Goal: Task Accomplishment & Management: Use online tool/utility

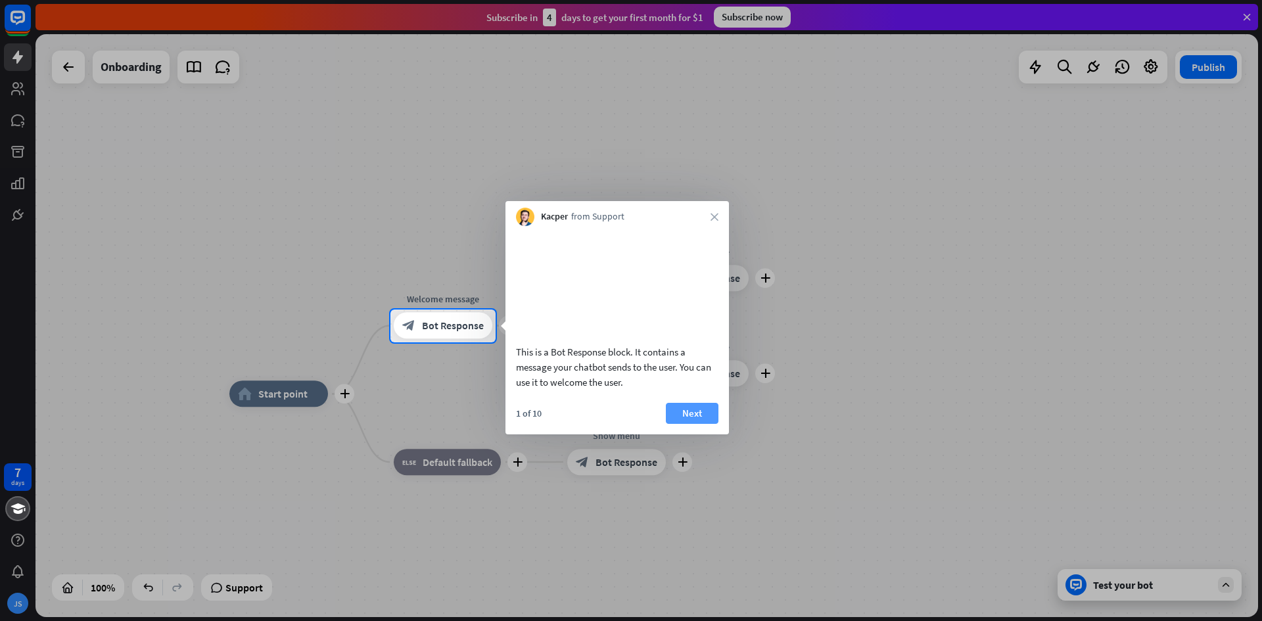
click at [706, 424] on button "Next" at bounding box center [692, 413] width 53 height 21
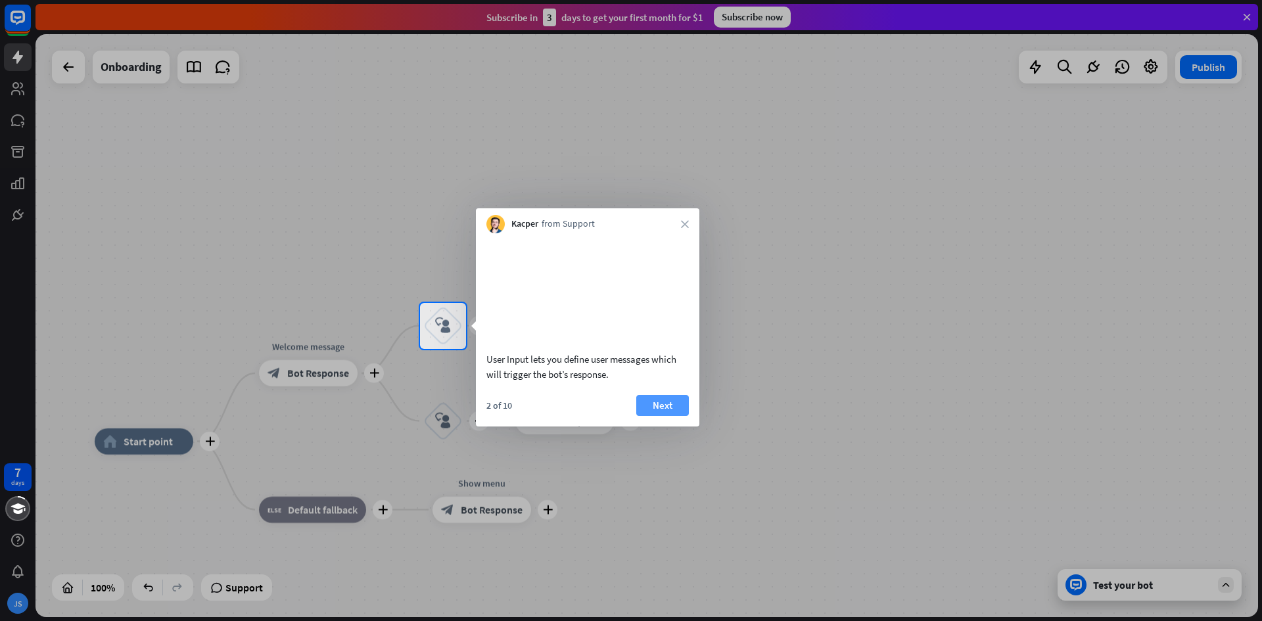
click at [661, 416] on button "Next" at bounding box center [662, 405] width 53 height 21
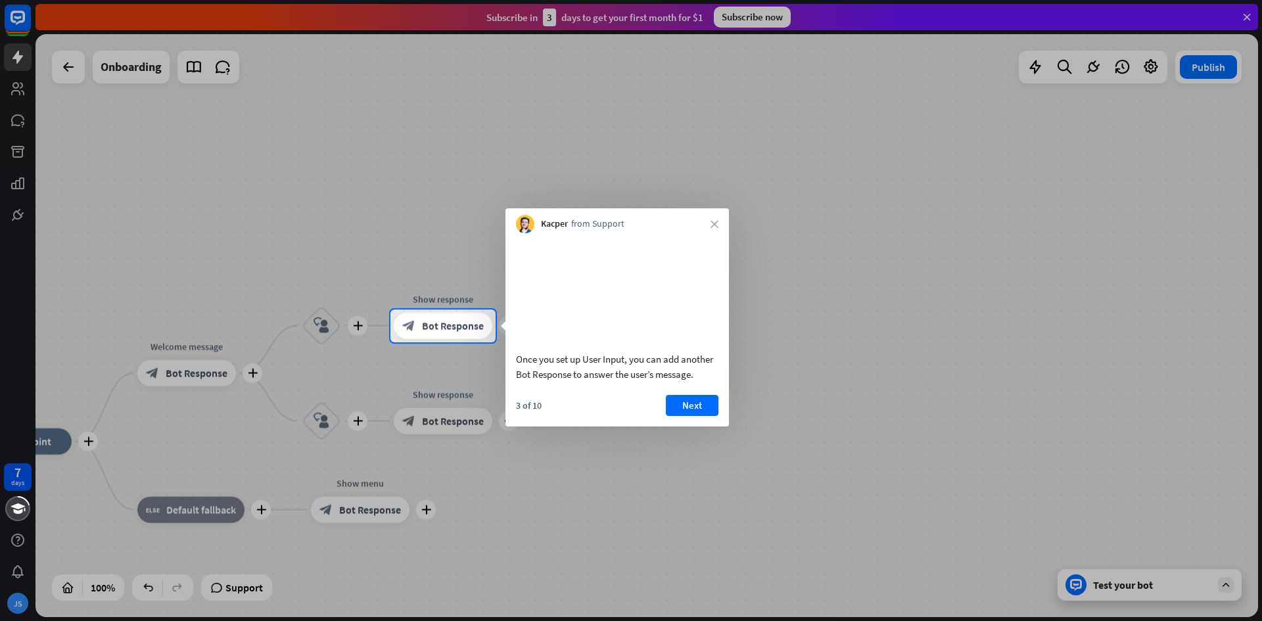
click at [689, 416] on button "Next" at bounding box center [692, 405] width 53 height 21
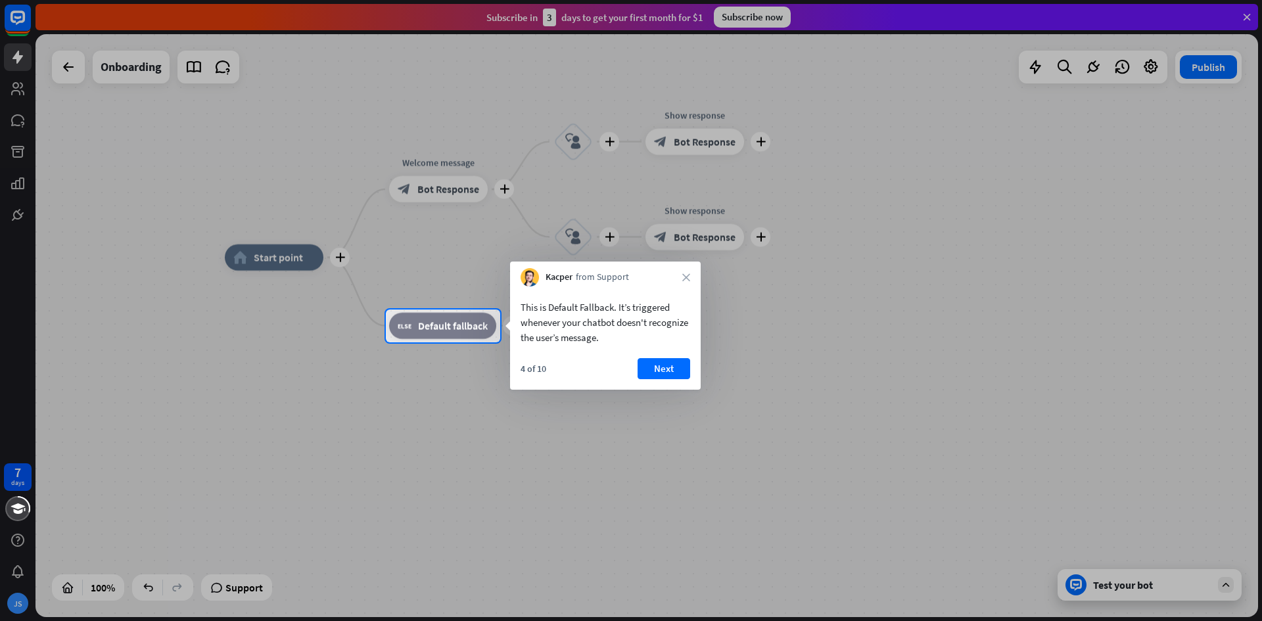
click at [670, 369] on button "Next" at bounding box center [663, 368] width 53 height 21
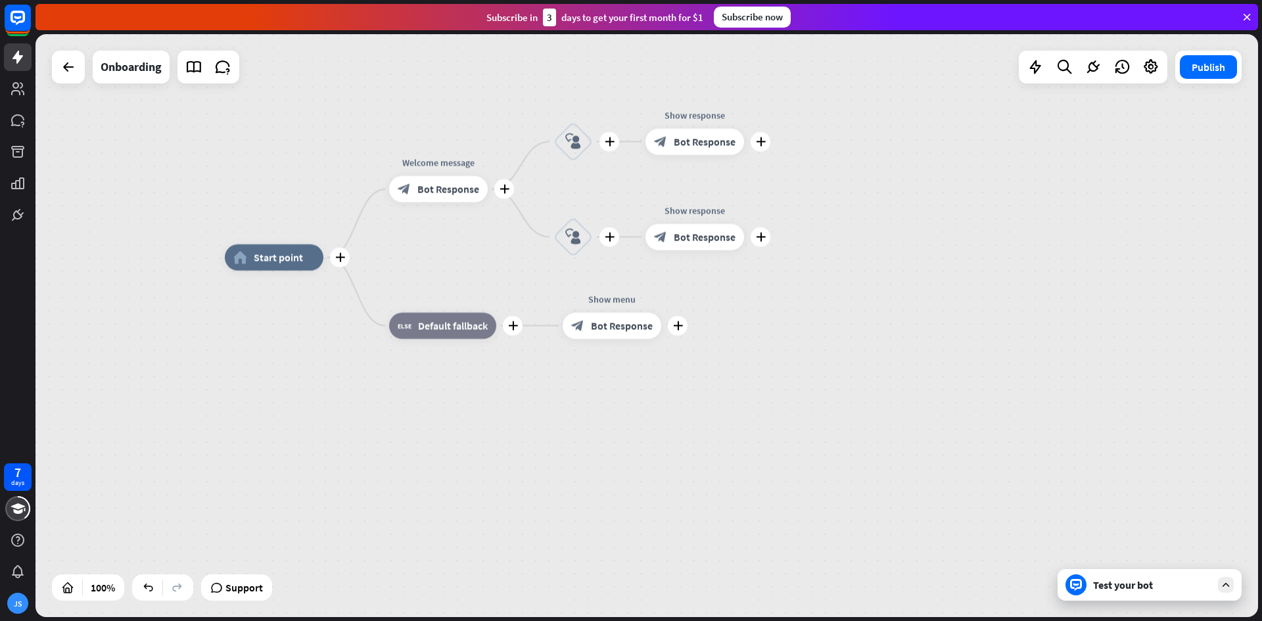
click at [670, 369] on div "plus home_2 Start point plus Welcome message block_bot_response Bot Response pl…" at bounding box center [836, 549] width 1222 height 583
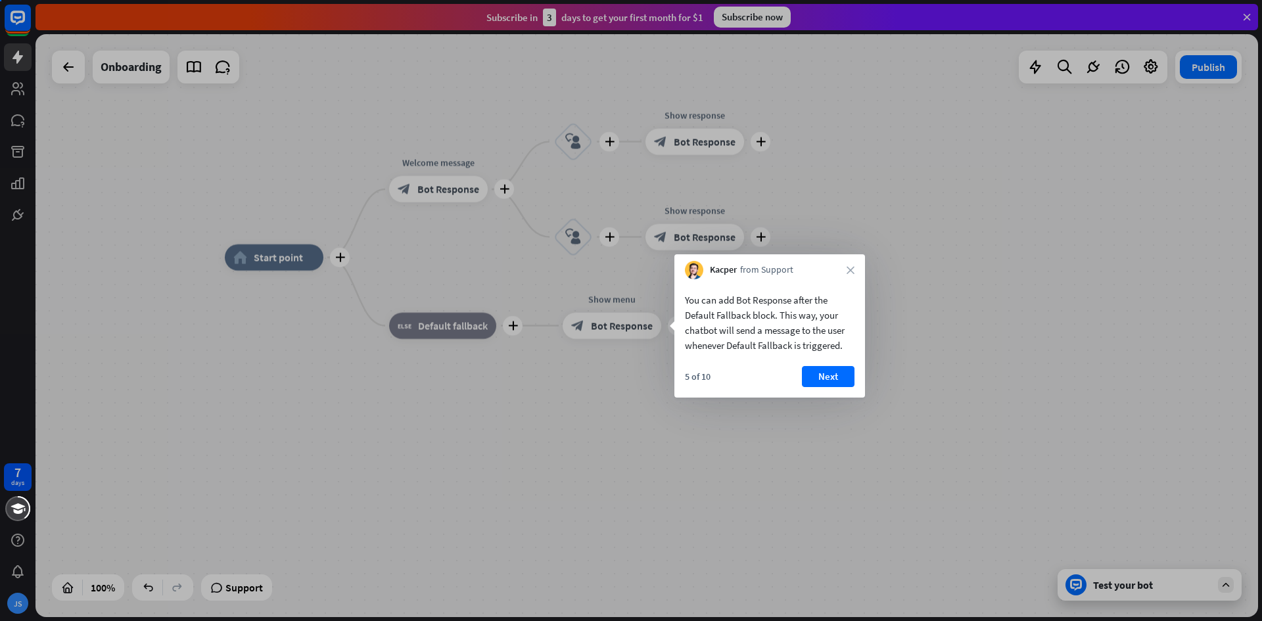
click at [669, 369] on div "7 days JS close Product Help First steps Get started with ChatBot Help Center F…" at bounding box center [631, 310] width 1262 height 621
click at [669, 366] on body "7 days JS close Product Help First steps Get started with ChatBot Help Center F…" at bounding box center [631, 310] width 1262 height 621
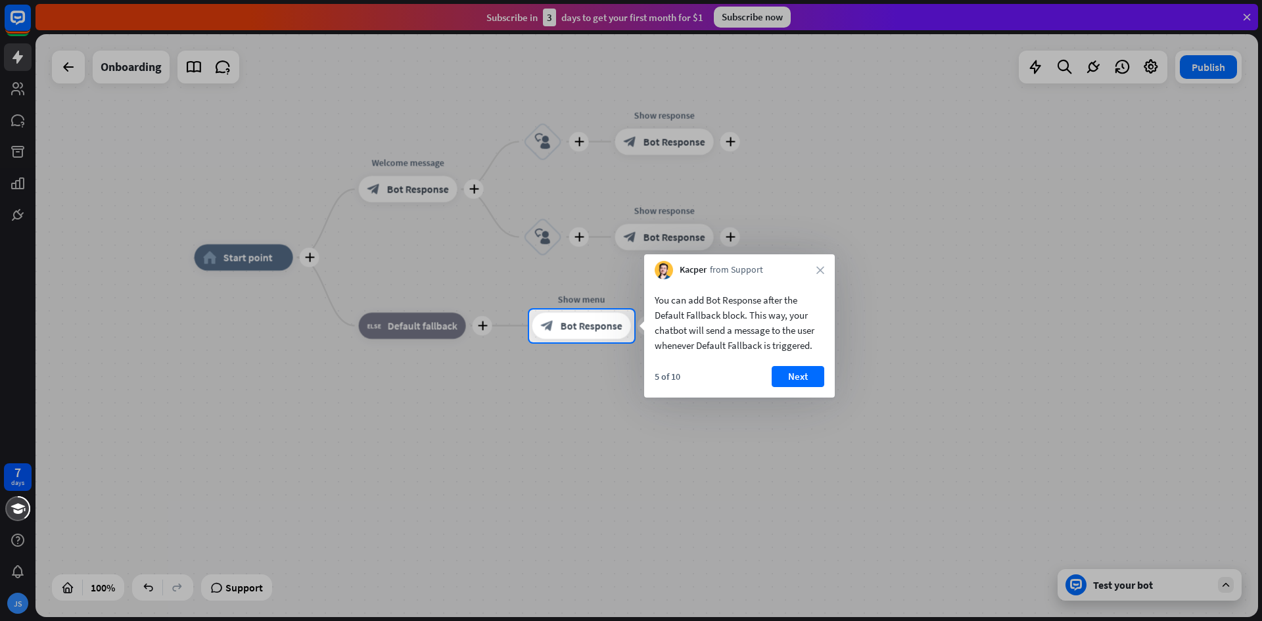
drag, startPoint x: 669, startPoint y: 366, endPoint x: 686, endPoint y: 361, distance: 17.9
click at [678, 364] on div "You can add Bot Response after the Default Fallback block. This way, your chatb…" at bounding box center [739, 338] width 191 height 118
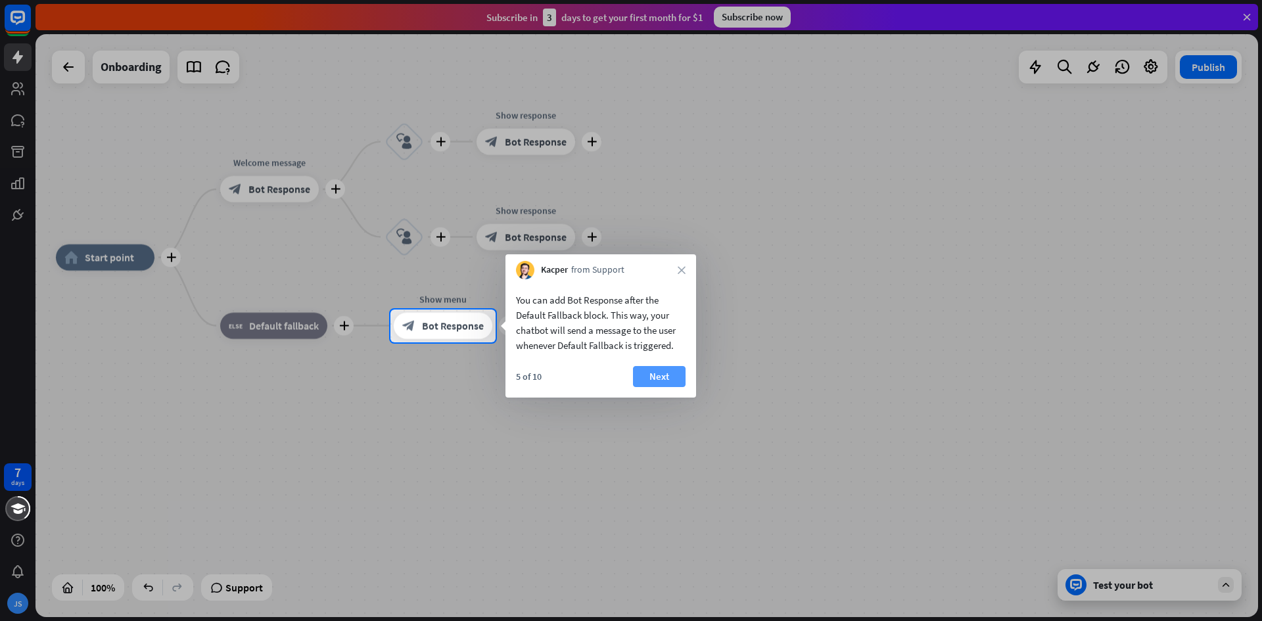
click at [640, 381] on button "Next" at bounding box center [659, 376] width 53 height 21
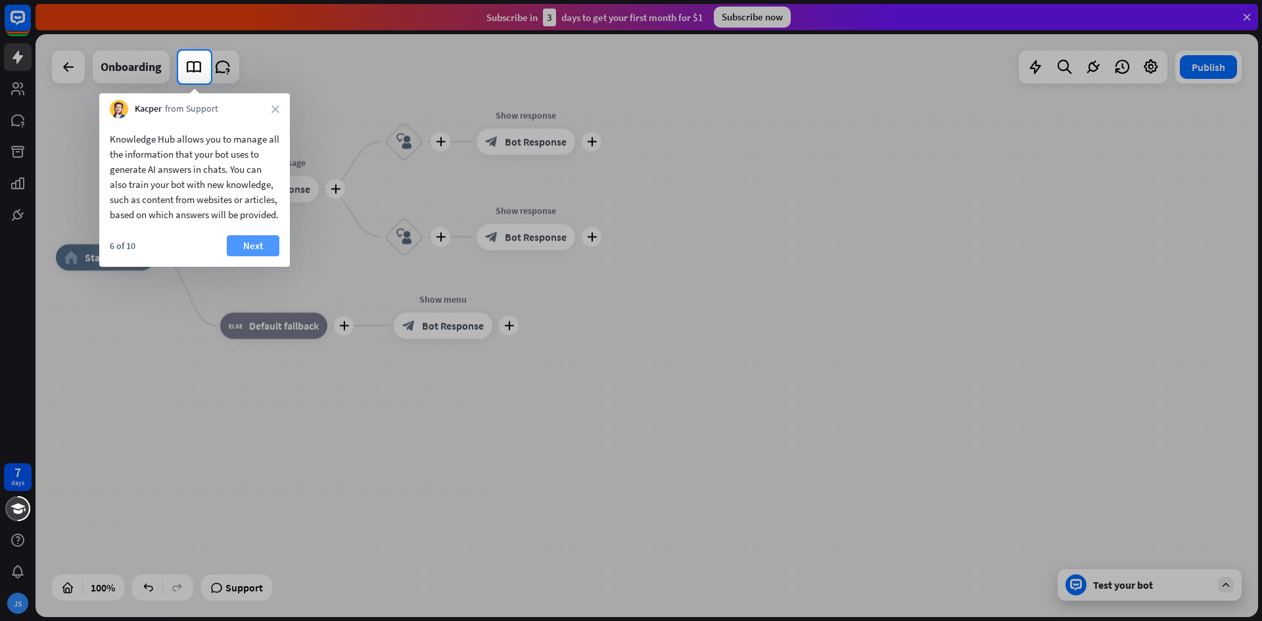
click at [241, 258] on div "Knowledge Hub allows you to manage all the information that your bot uses to ge…" at bounding box center [194, 192] width 191 height 149
click at [243, 256] on button "Next" at bounding box center [253, 245] width 53 height 21
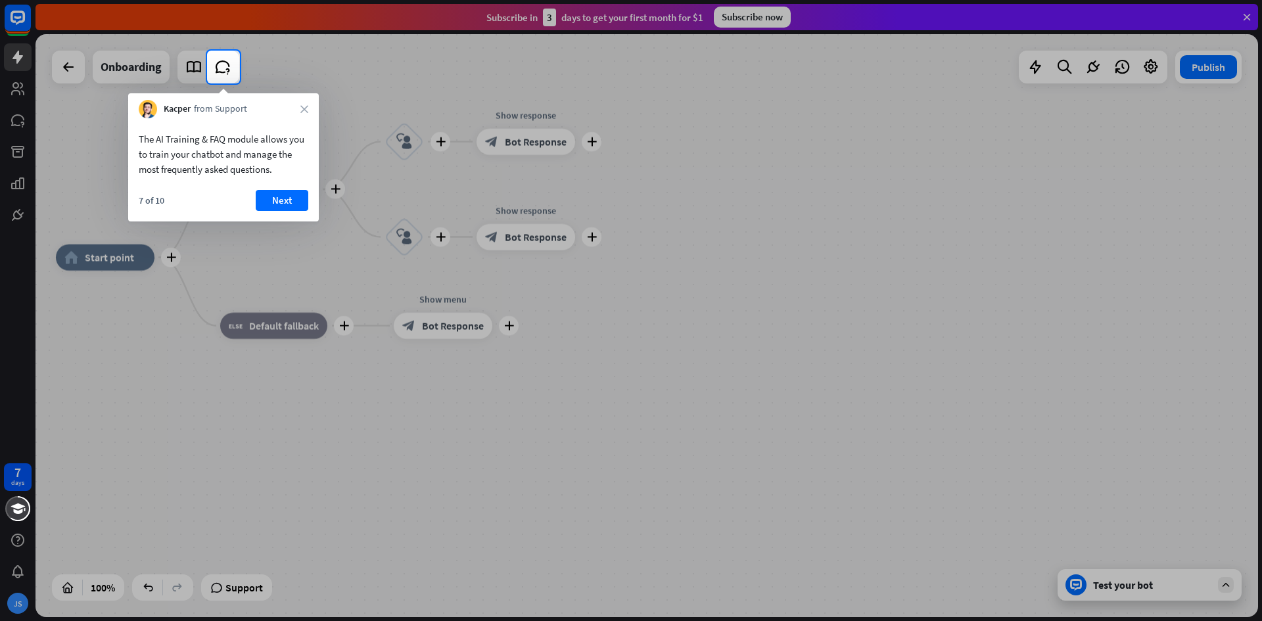
drag, startPoint x: 314, startPoint y: 98, endPoint x: 313, endPoint y: 106, distance: 7.9
click at [314, 106] on div "Kacper from Support close" at bounding box center [223, 105] width 191 height 25
click at [308, 108] on div "Kacper from Support close" at bounding box center [223, 105] width 191 height 25
click at [310, 109] on div "Kacper from Support close" at bounding box center [223, 105] width 191 height 25
click at [307, 105] on icon "close" at bounding box center [304, 109] width 8 height 8
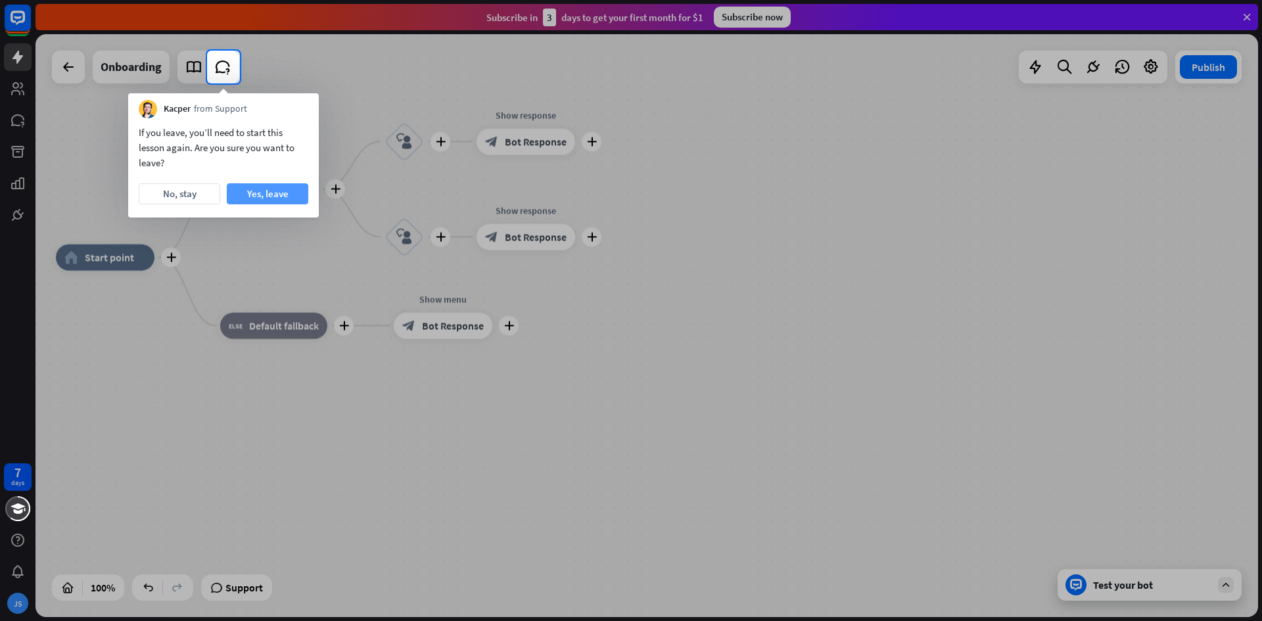
click at [274, 188] on button "Yes, leave" at bounding box center [267, 193] width 81 height 21
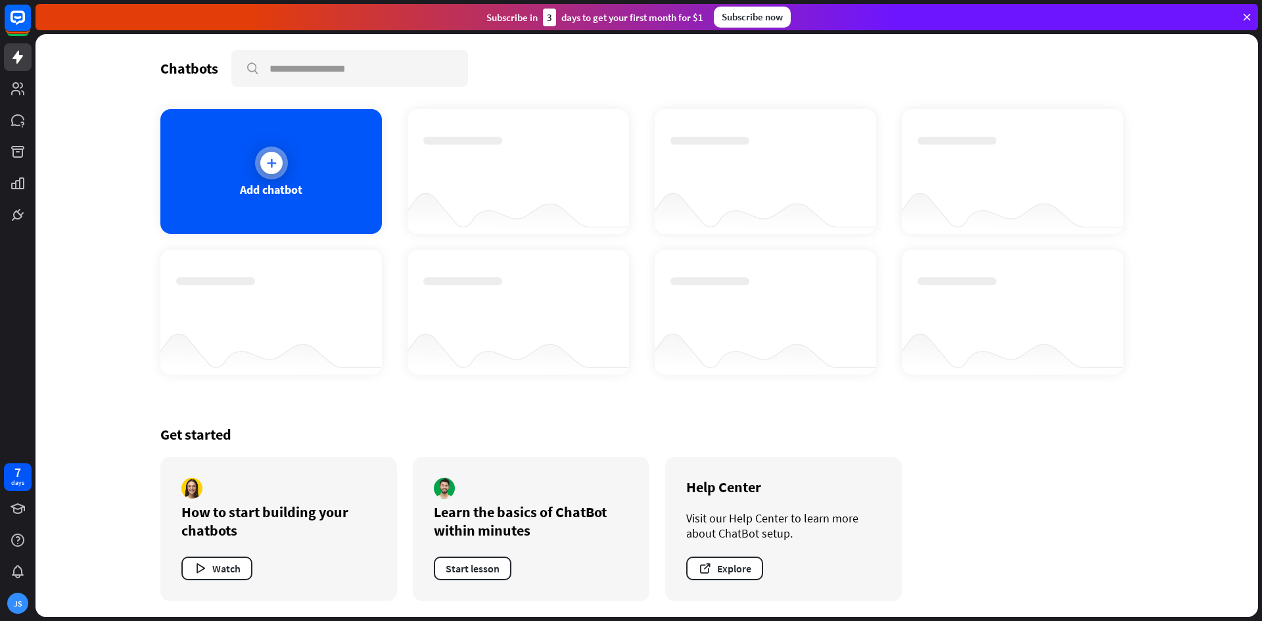
click at [303, 158] on div "Add chatbot" at bounding box center [270, 171] width 221 height 125
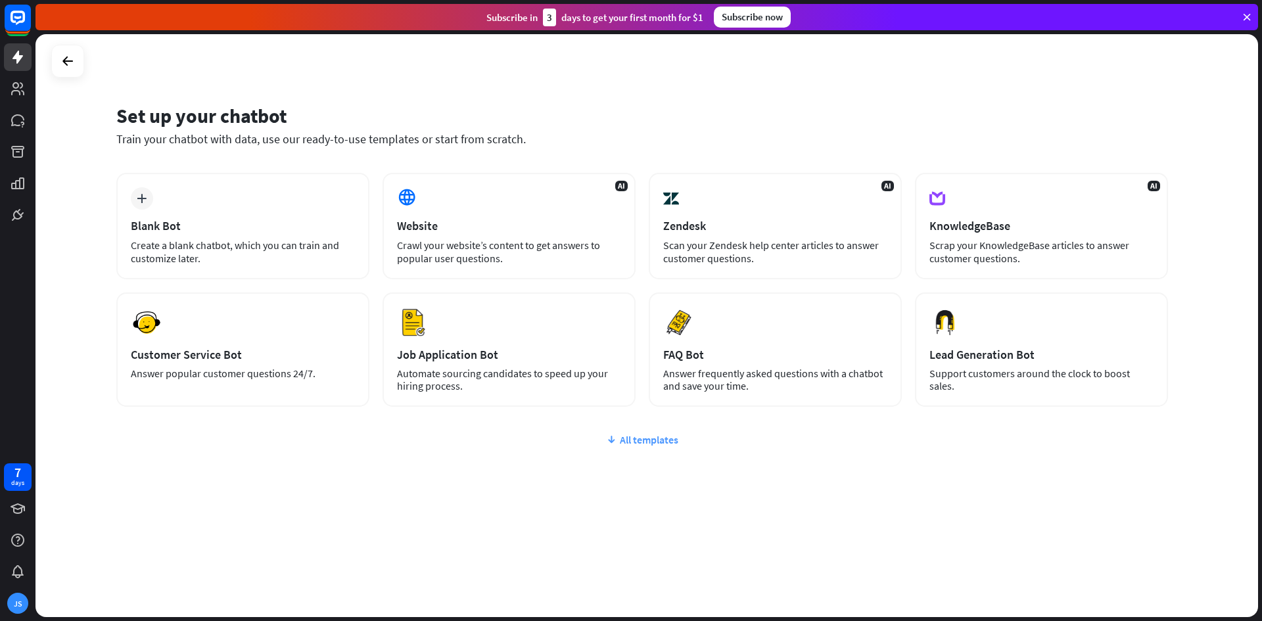
click at [671, 442] on div "All templates" at bounding box center [642, 439] width 1052 height 13
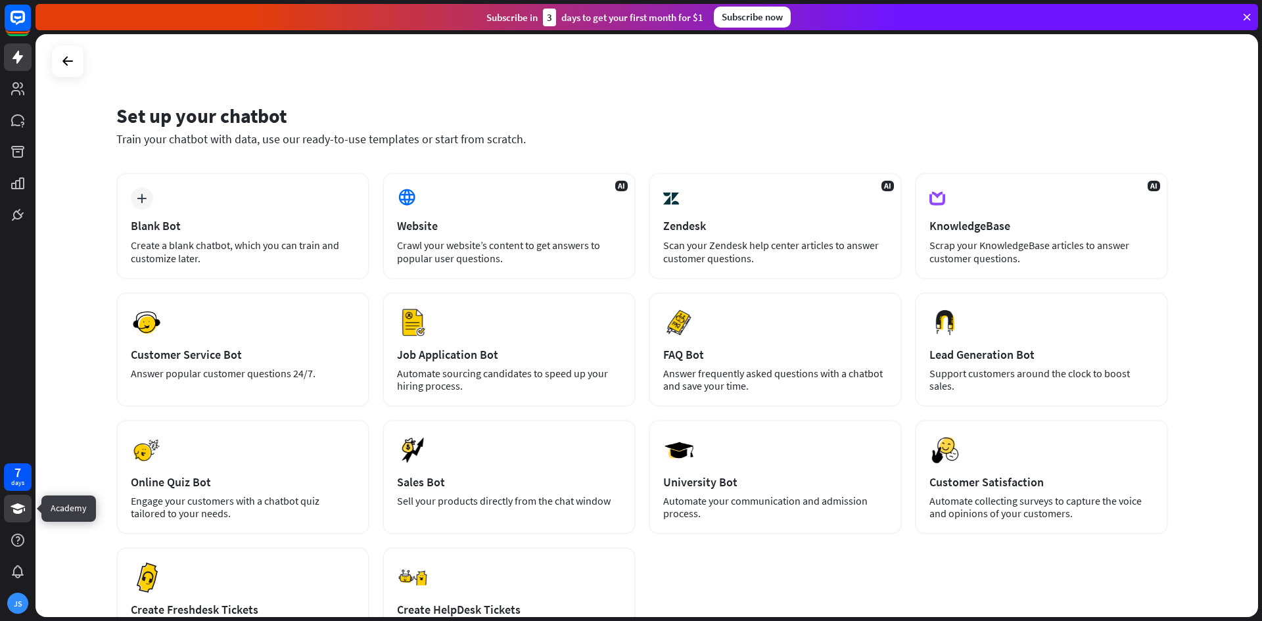
click at [22, 517] on link at bounding box center [18, 509] width 28 height 28
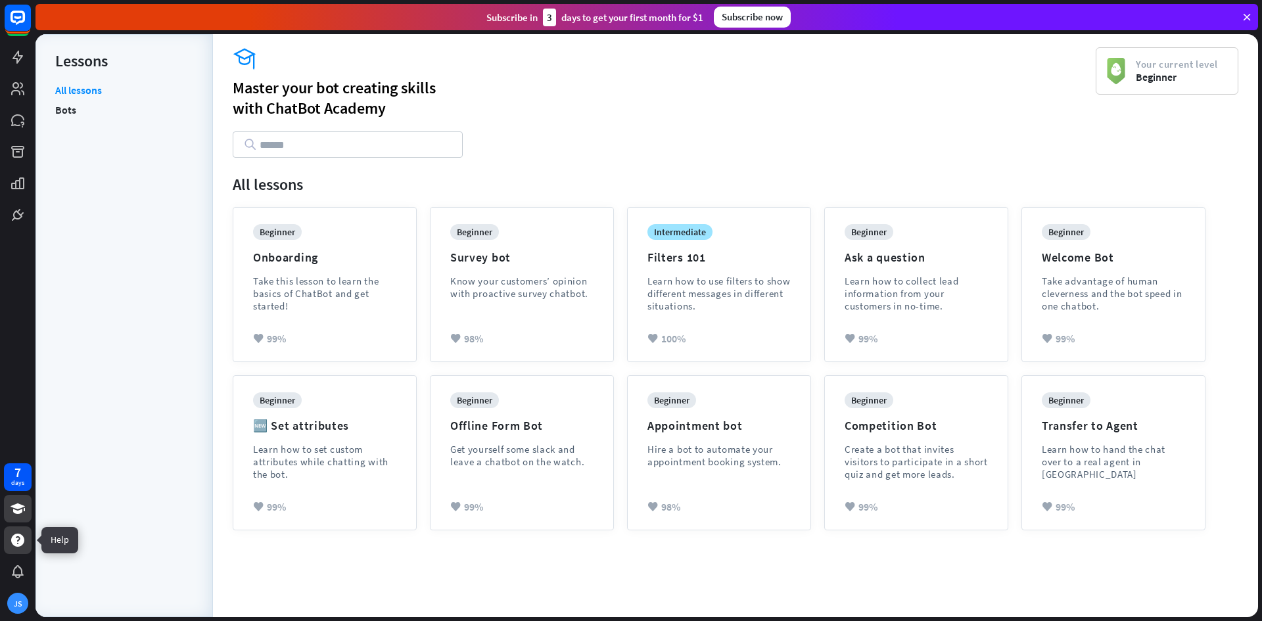
click at [19, 536] on icon at bounding box center [17, 540] width 13 height 13
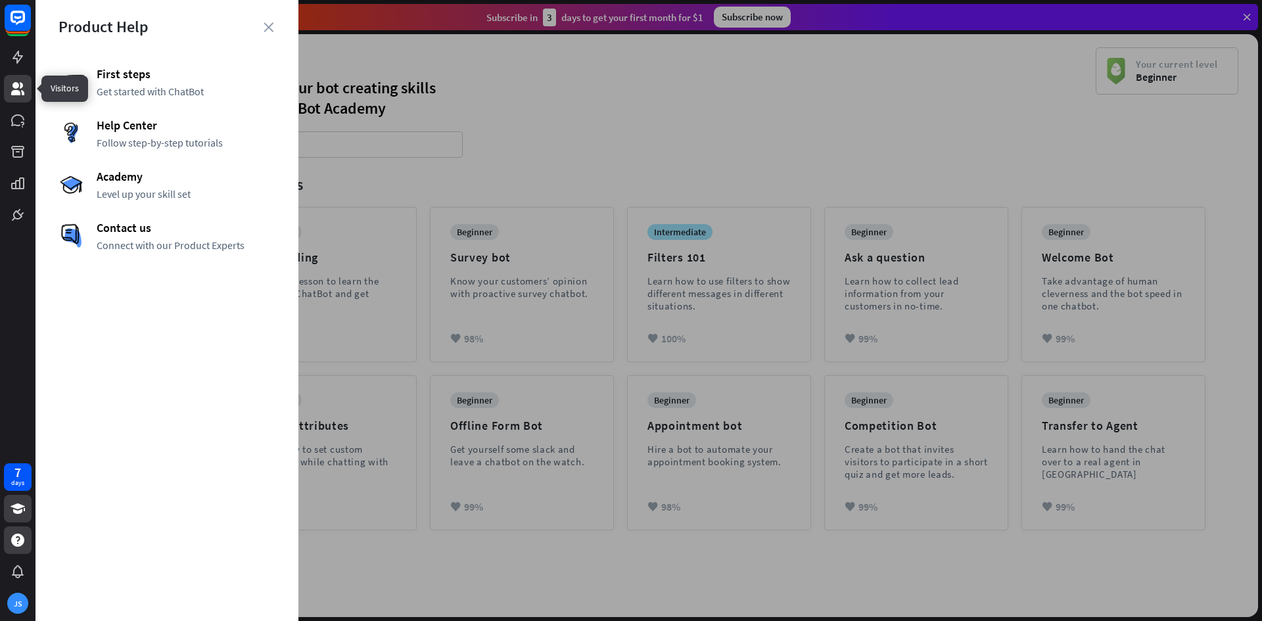
click at [22, 80] on link at bounding box center [18, 89] width 28 height 28
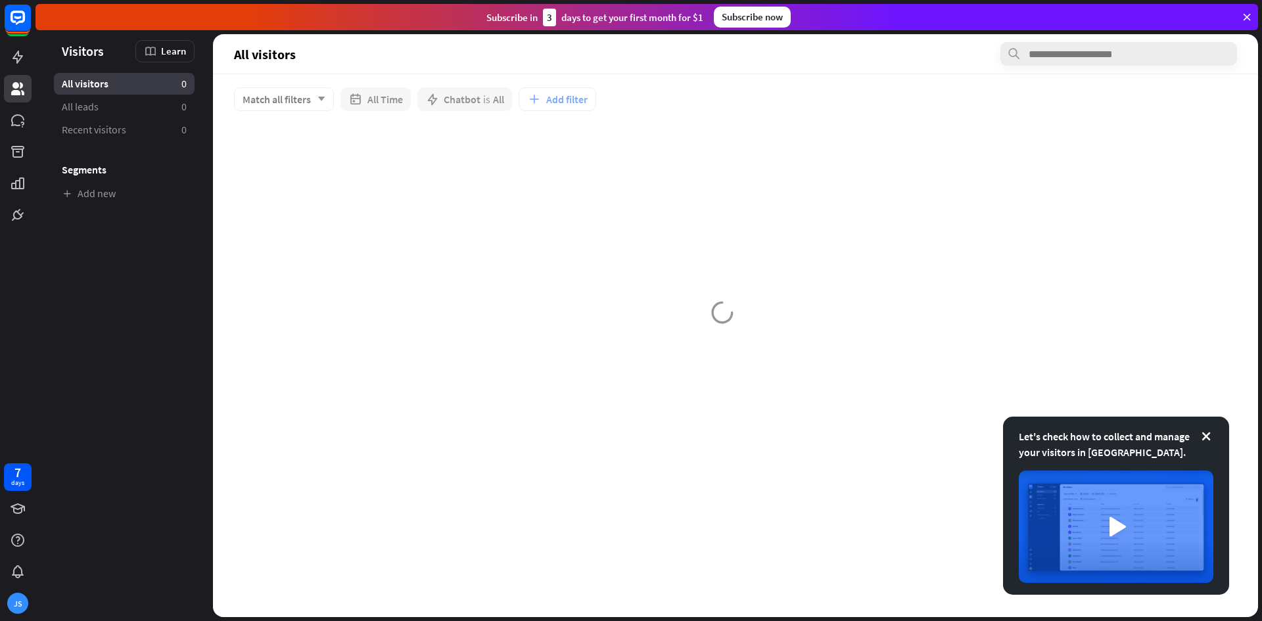
click at [16, 106] on div at bounding box center [17, 114] width 35 height 229
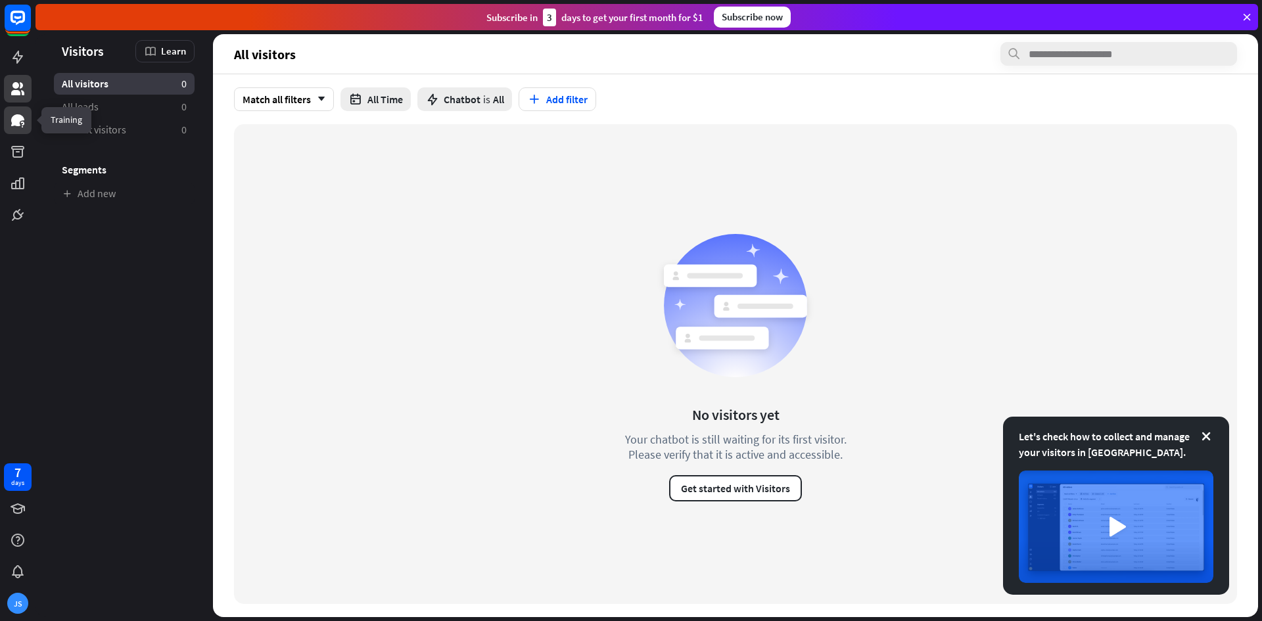
click at [16, 117] on icon at bounding box center [17, 120] width 13 height 12
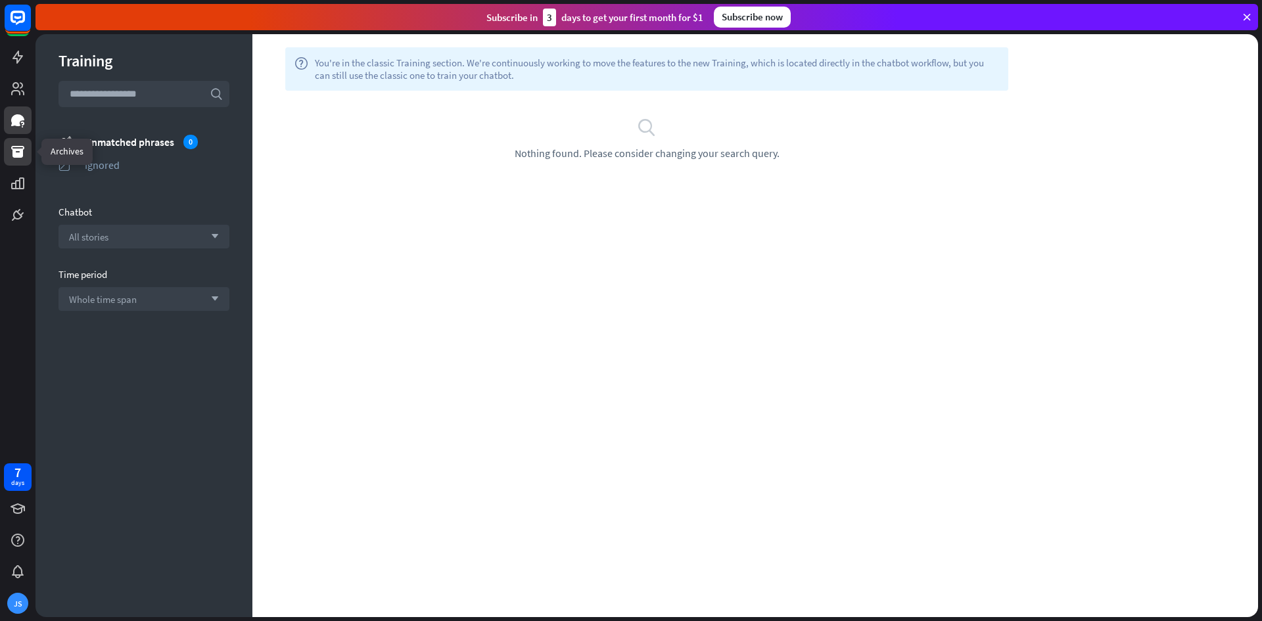
click at [16, 146] on icon at bounding box center [17, 152] width 13 height 12
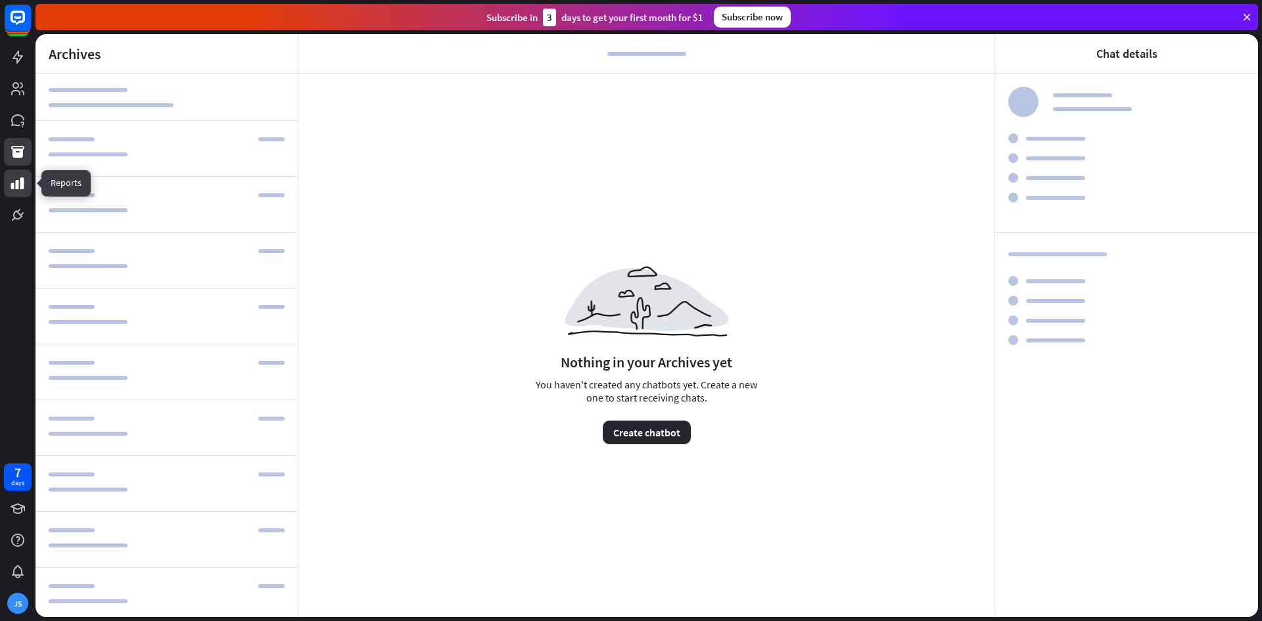
click at [17, 174] on link at bounding box center [18, 184] width 28 height 28
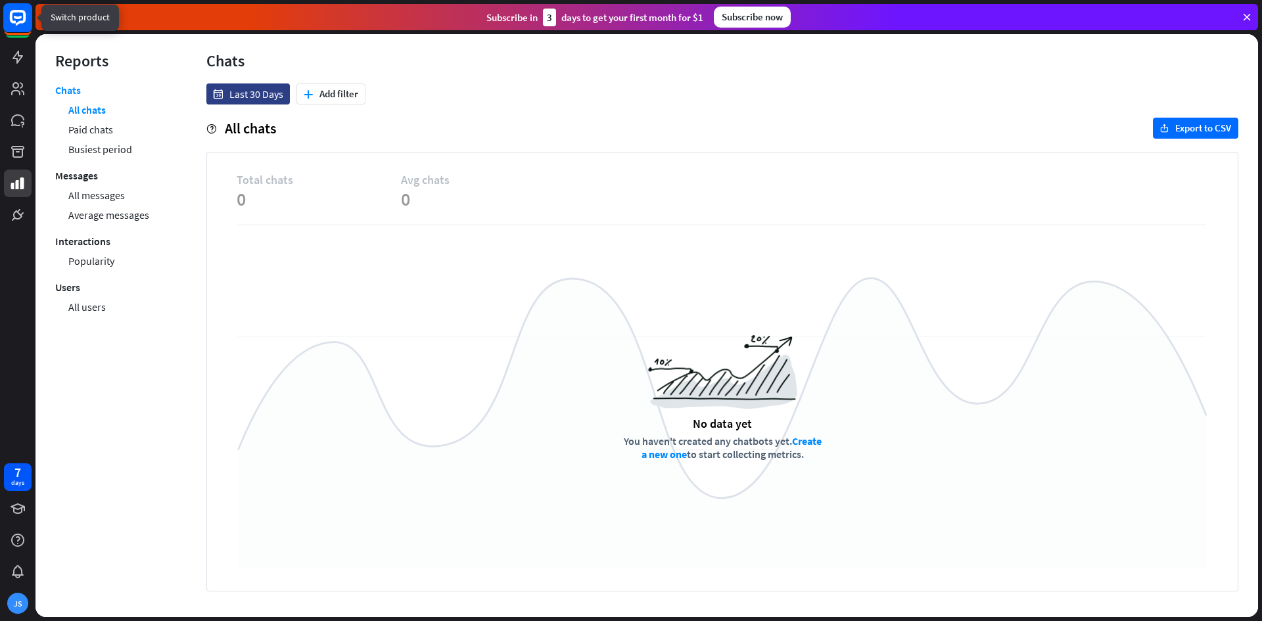
click at [16, 18] on icon at bounding box center [18, 17] width 8 height 3
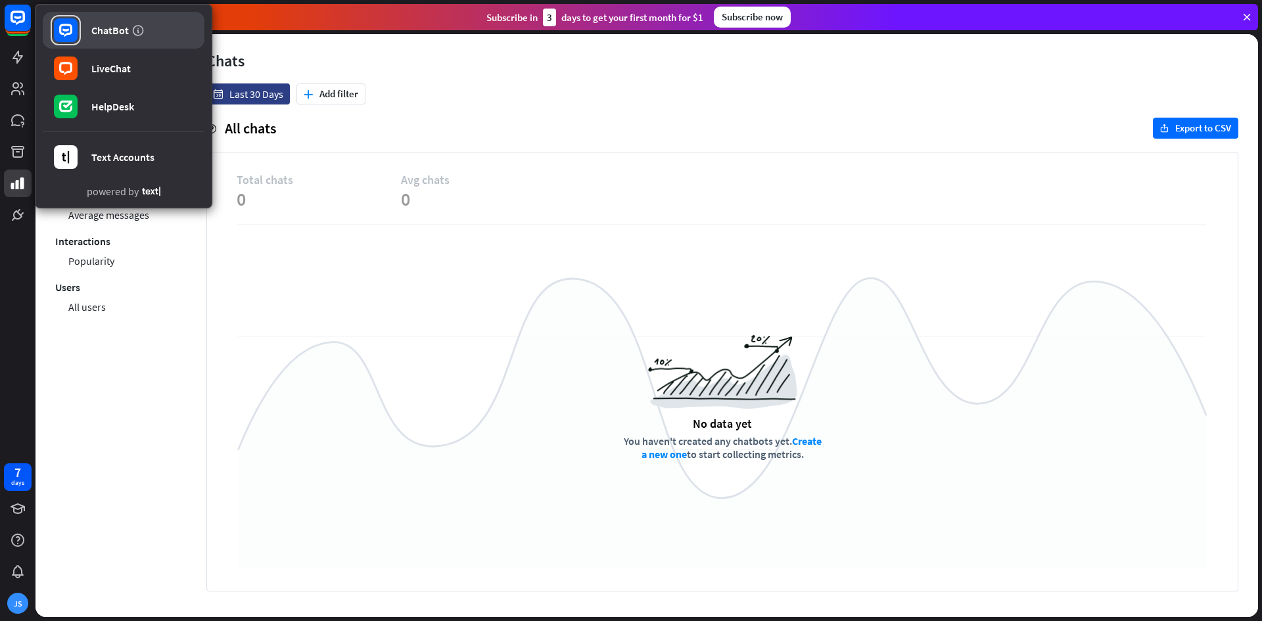
click at [94, 27] on div "ChatBot" at bounding box center [109, 30] width 37 height 13
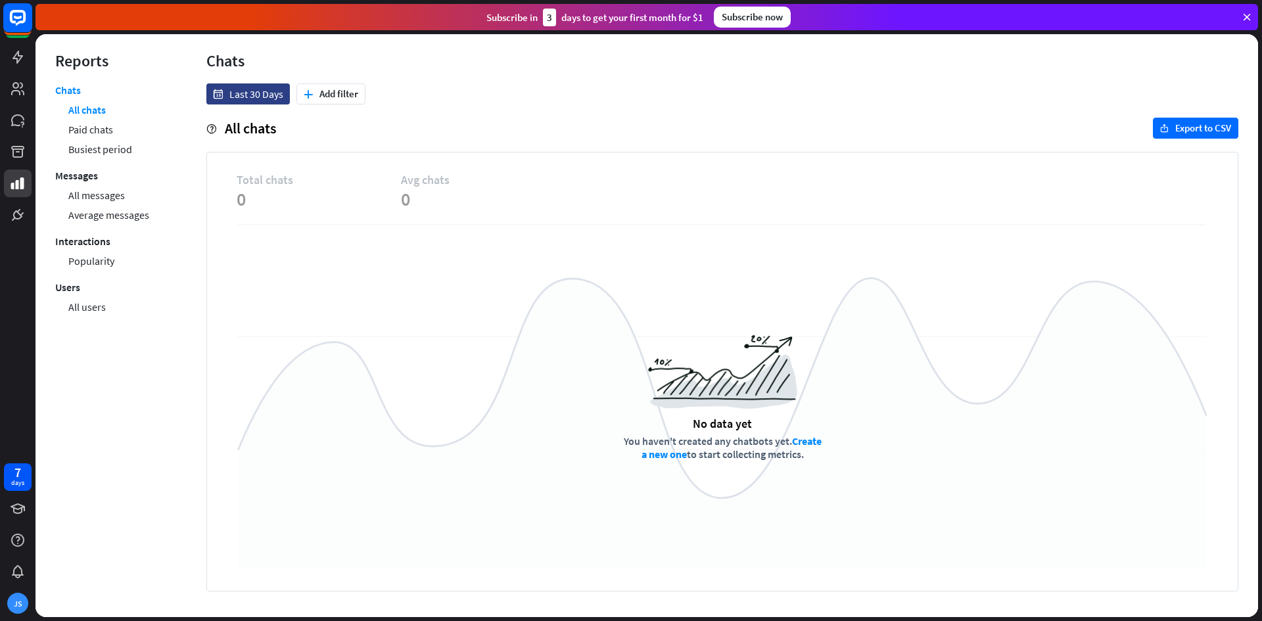
click at [28, 25] on rect at bounding box center [17, 17] width 29 height 29
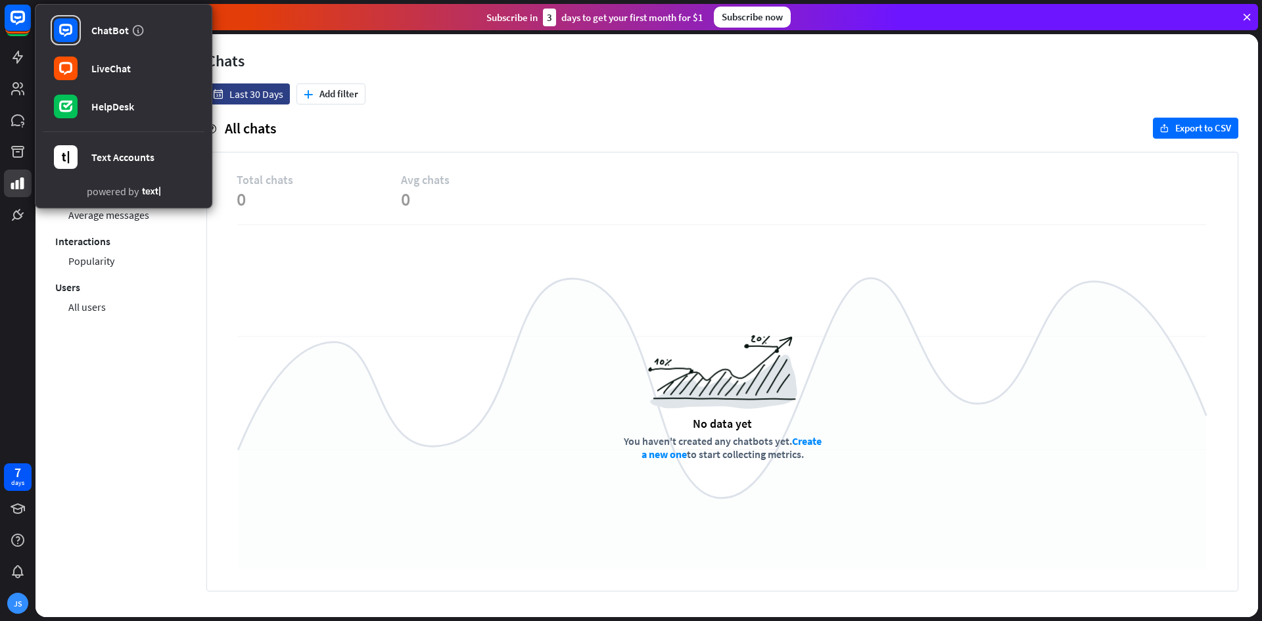
drag, startPoint x: 306, startPoint y: 188, endPoint x: 299, endPoint y: 187, distance: 7.3
click at [304, 189] on span "0" at bounding box center [319, 199] width 164 height 24
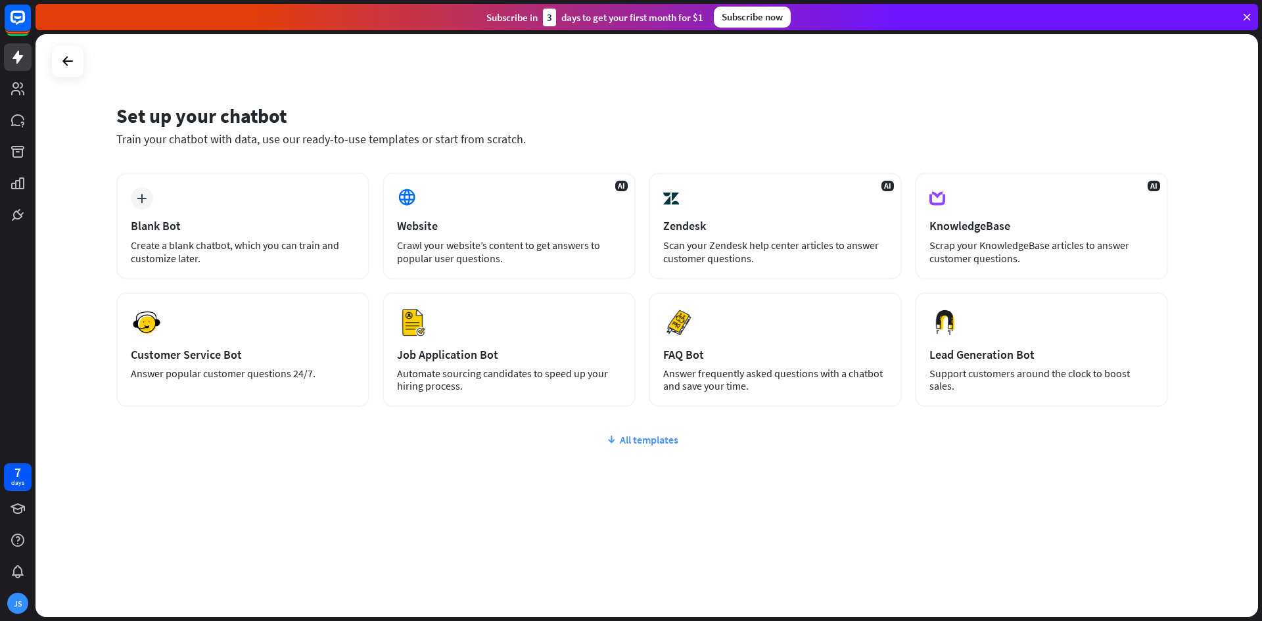
click at [649, 438] on div "All templates" at bounding box center [642, 439] width 1052 height 13
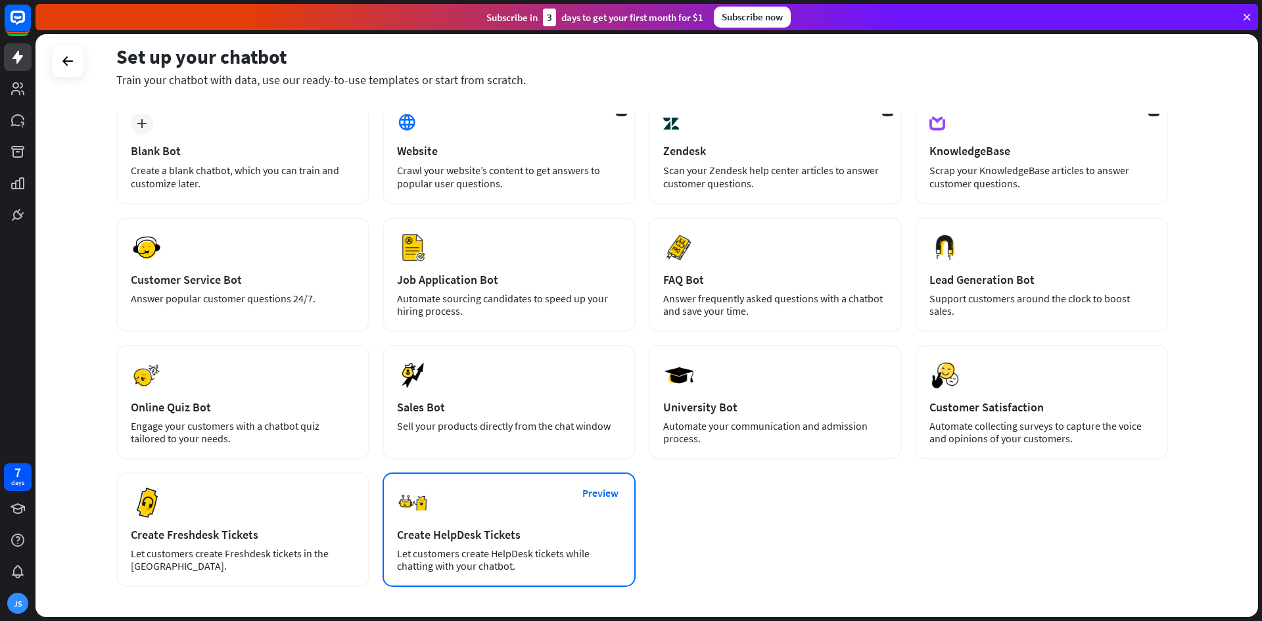
scroll to position [137, 0]
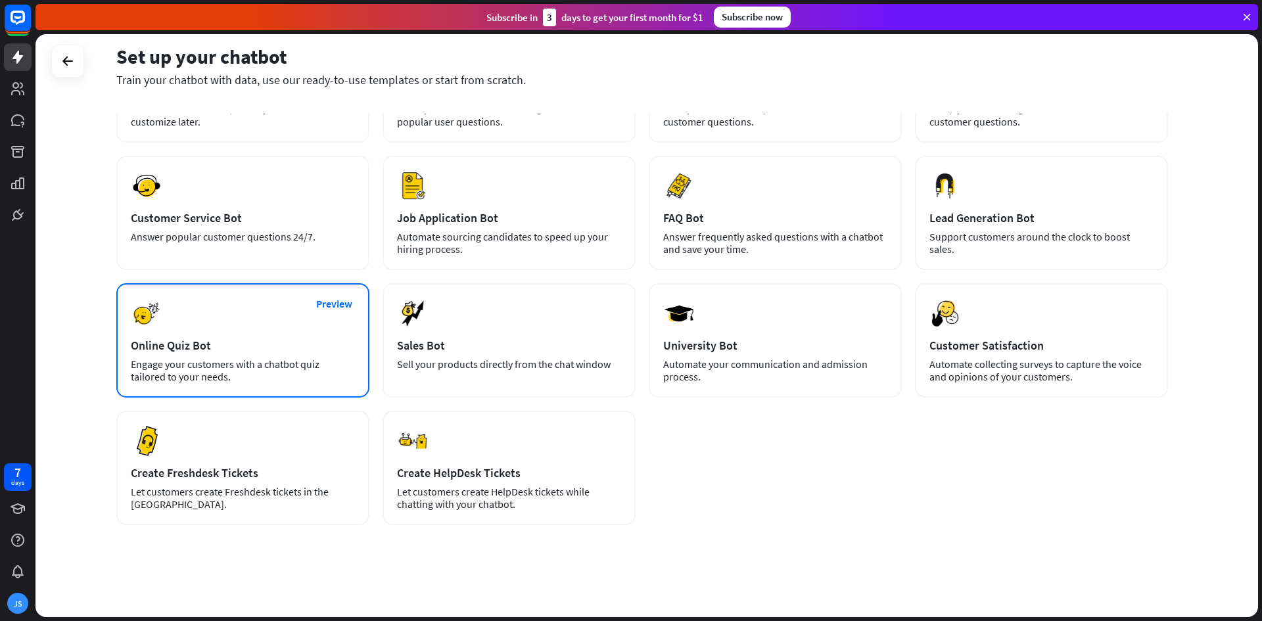
click at [170, 347] on div "Online Quiz Bot" at bounding box center [243, 345] width 224 height 15
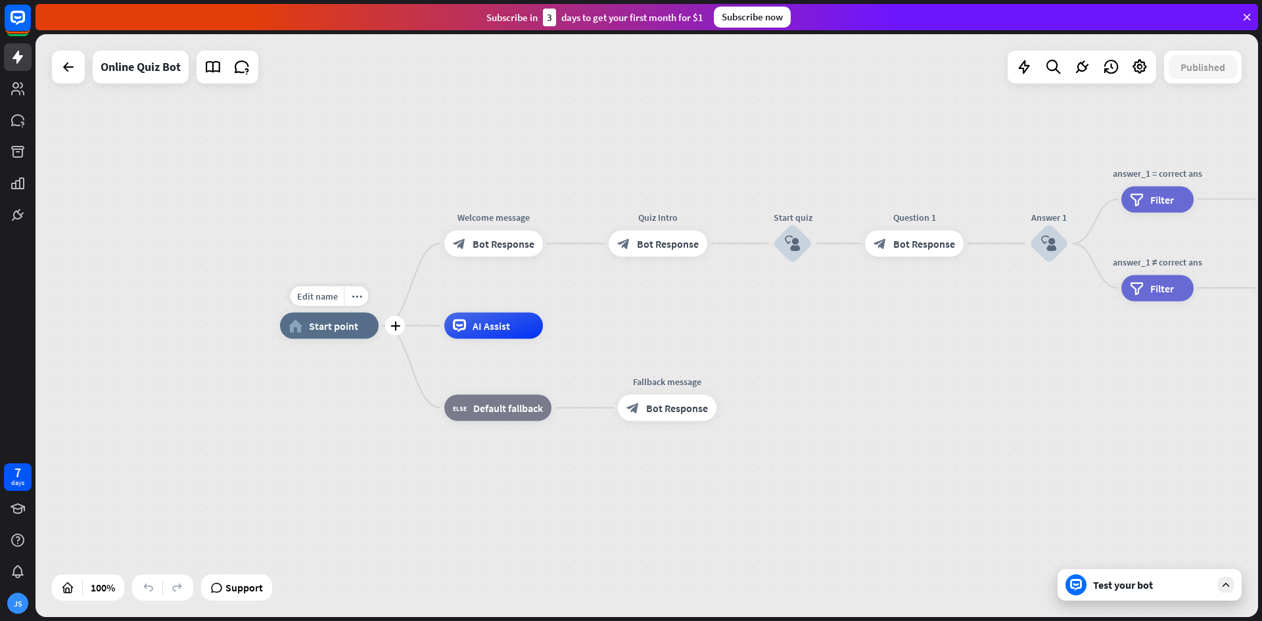
click at [324, 326] on span "Start point" at bounding box center [333, 325] width 49 height 13
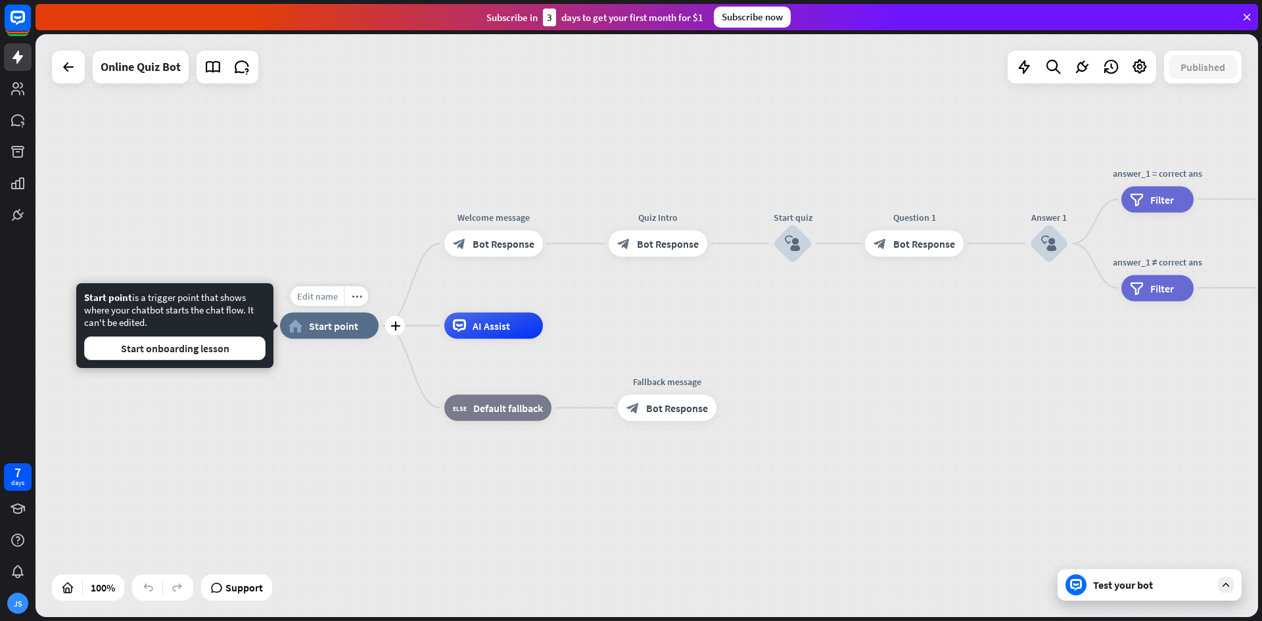
click at [310, 293] on span "Edit name" at bounding box center [317, 296] width 41 height 12
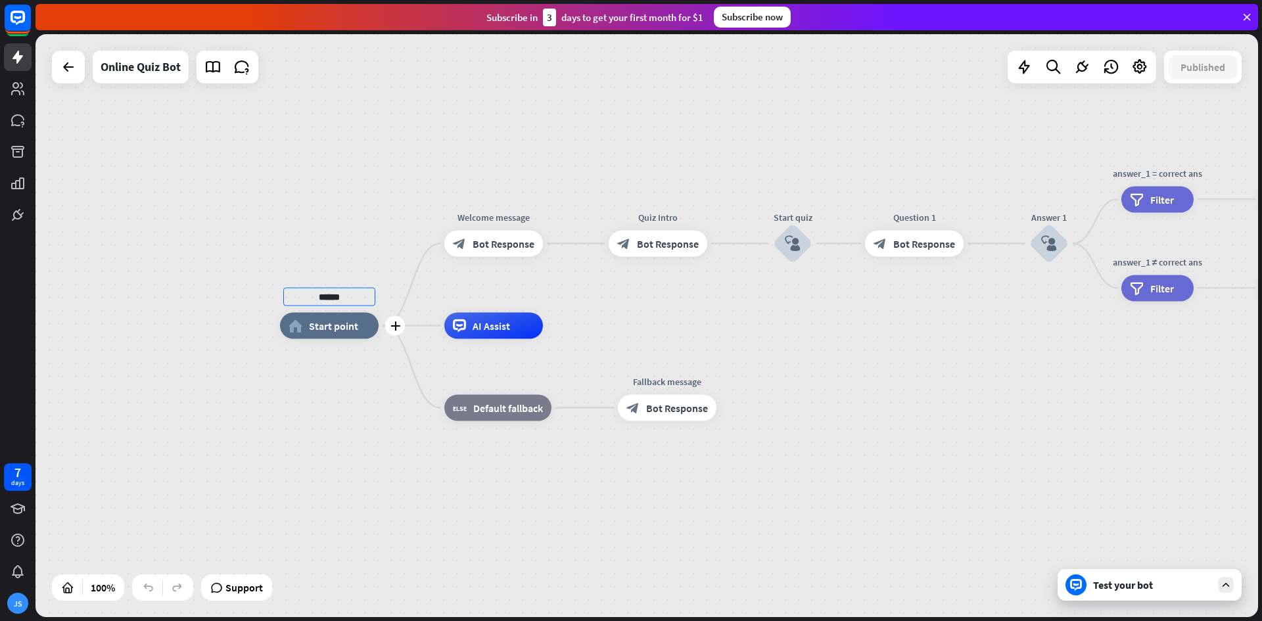
type input "******"
click at [335, 340] on div "****** plus home_2 Start point Welcome message block_bot_response Bot Response …" at bounding box center [646, 325] width 1222 height 583
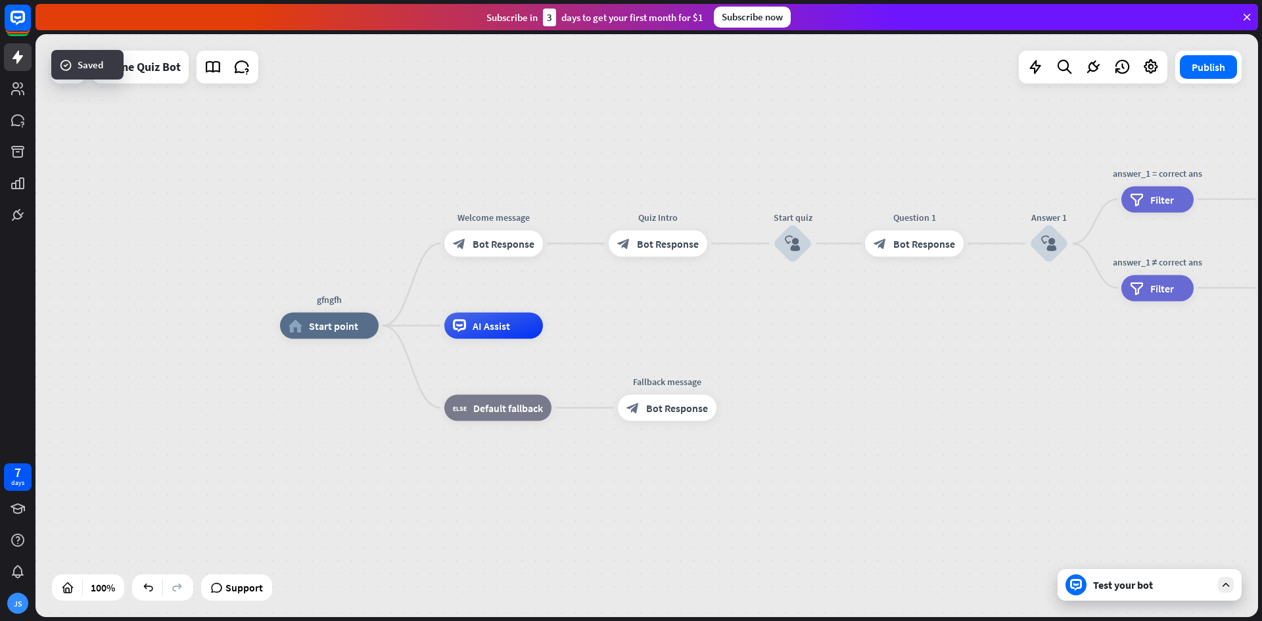
click at [338, 333] on div "home_2 Start point" at bounding box center [329, 326] width 99 height 26
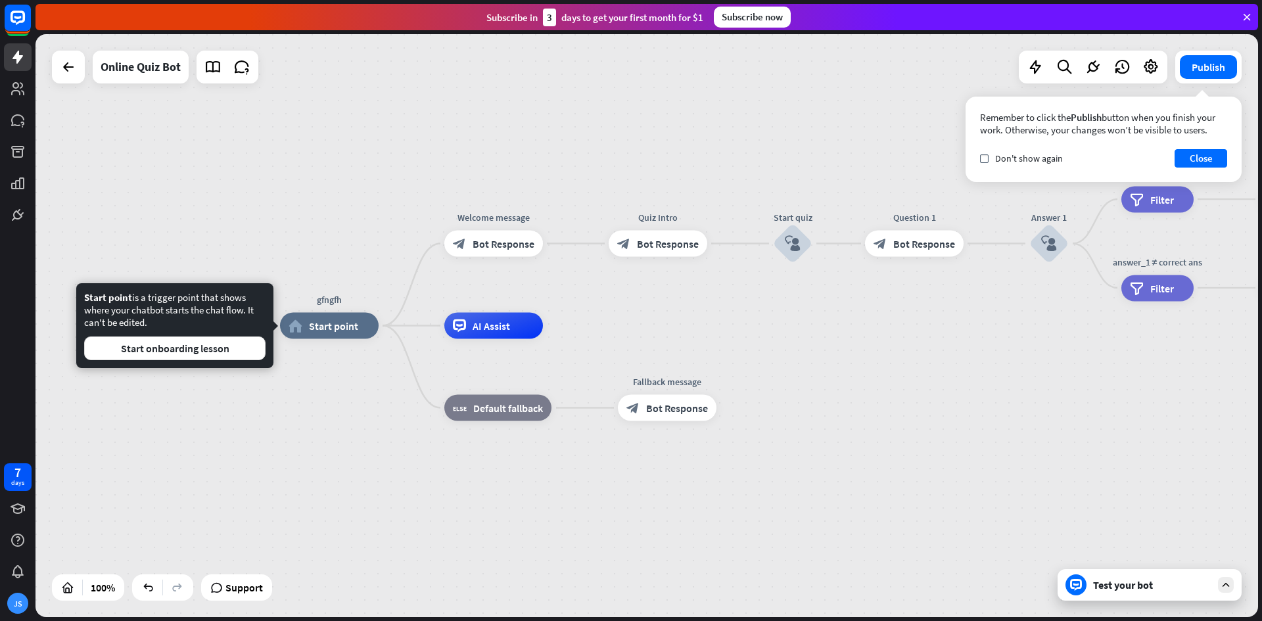
click at [357, 301] on div "gfngfh" at bounding box center [329, 299] width 118 height 13
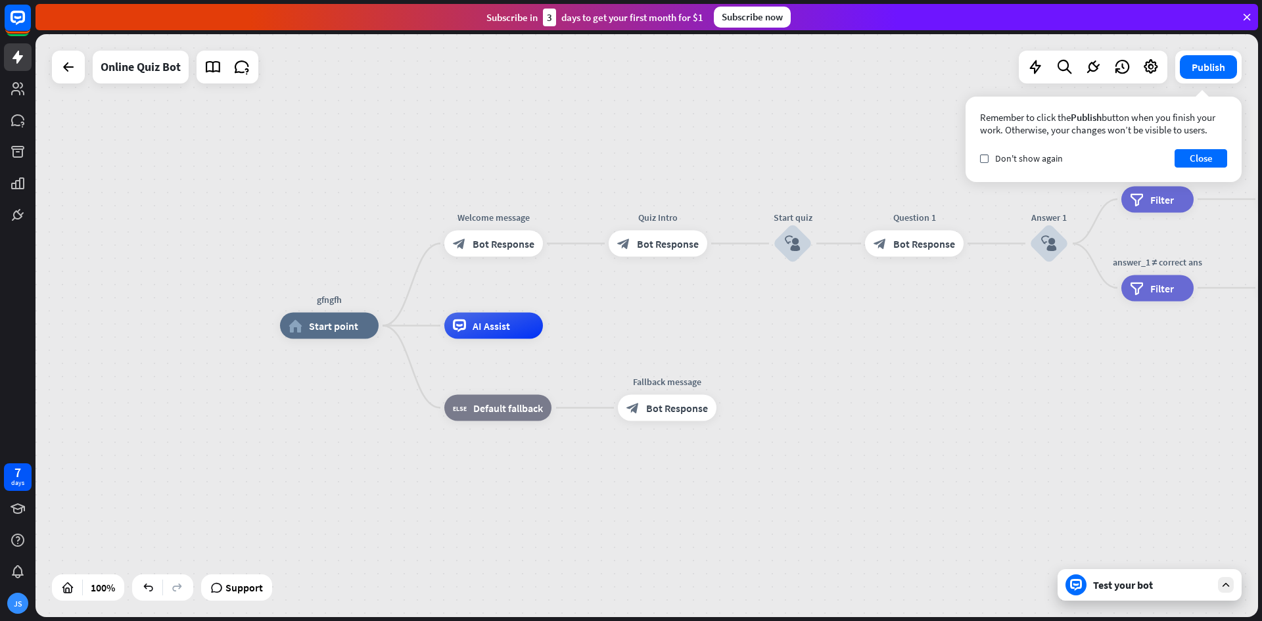
click at [369, 327] on div "home_2 Start point" at bounding box center [329, 326] width 99 height 26
click at [398, 274] on div "gfngfh home_2 Start point Welcome message block_bot_response Bot Response Quiz …" at bounding box center [646, 325] width 1222 height 583
click at [502, 334] on div "AI Assist" at bounding box center [493, 326] width 99 height 26
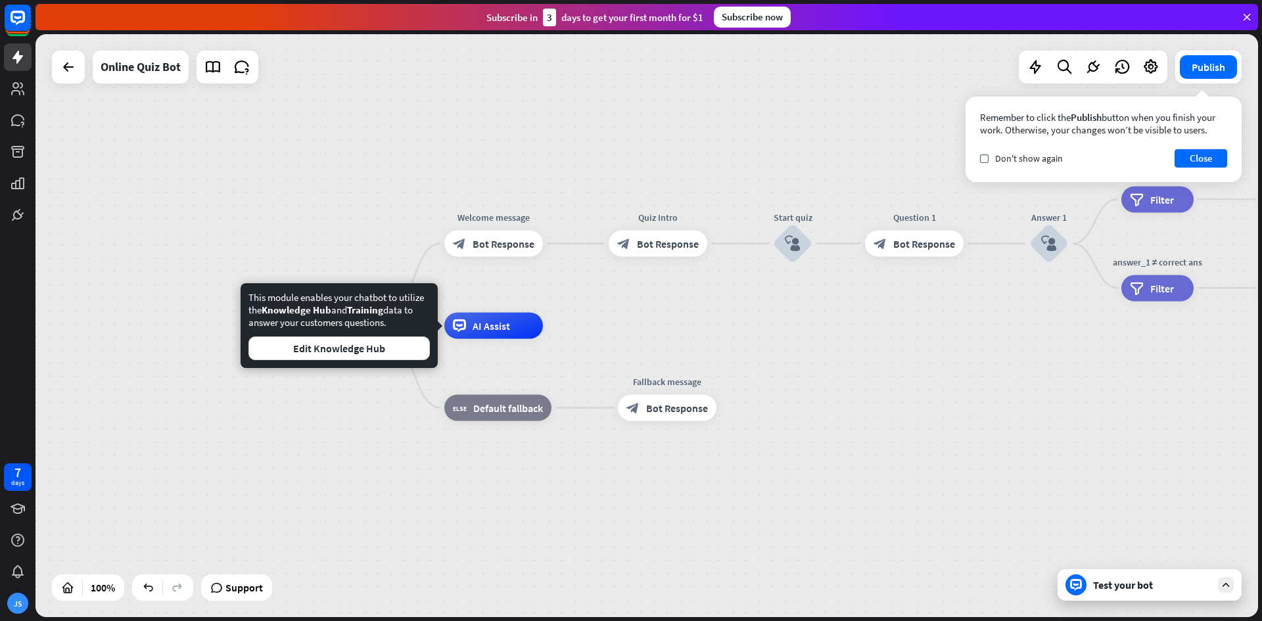
click at [762, 398] on div "gfngfh home_2 Start point Welcome message block_bot_response Bot Response Quiz …" at bounding box center [891, 617] width 1222 height 583
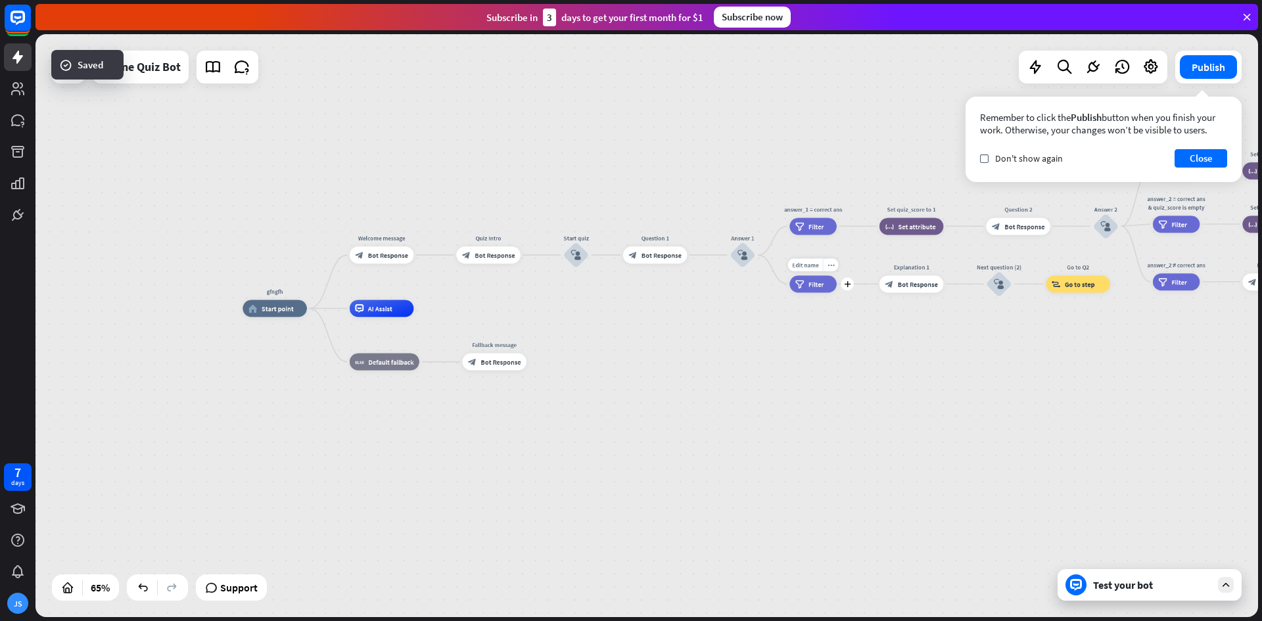
drag, startPoint x: 1121, startPoint y: 298, endPoint x: 821, endPoint y: 308, distance: 300.5
click at [826, 292] on div "Edit name more_horiz plus answer_1 ≠ correct ans filter Filter" at bounding box center [812, 283] width 47 height 17
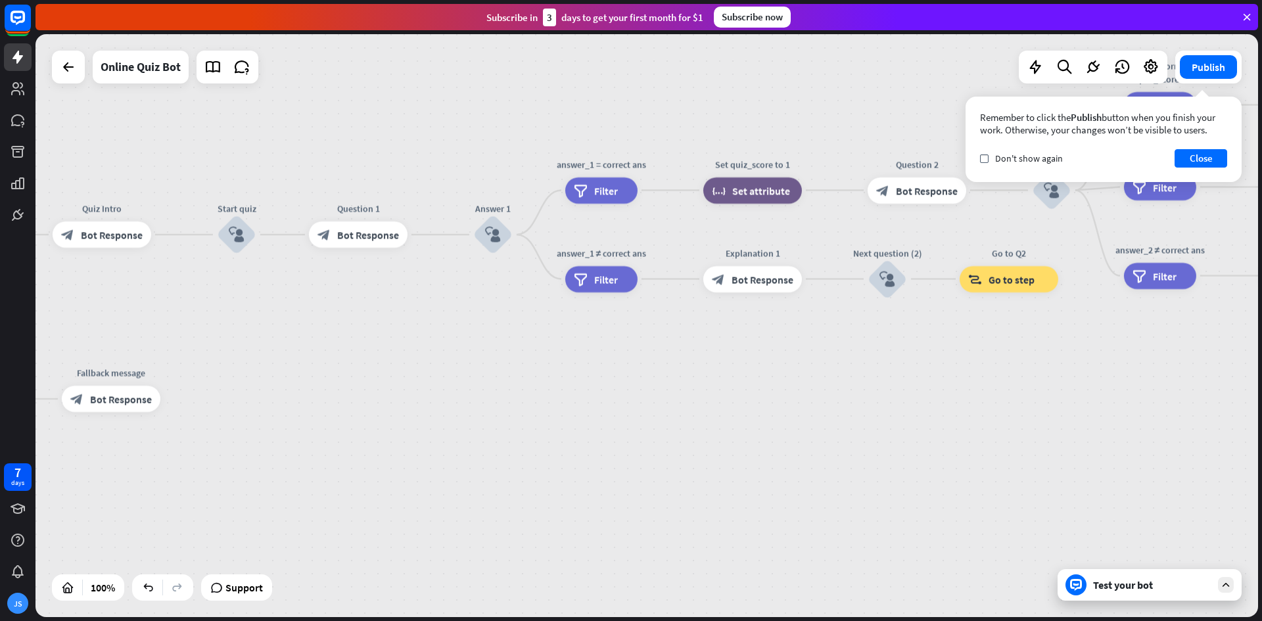
drag, startPoint x: 960, startPoint y: 350, endPoint x: 237, endPoint y: 295, distance: 724.3
click at [237, 317] on div "gfngfh home_2 Start point Welcome message block_bot_response Bot Response Quiz …" at bounding box center [335, 608] width 1222 height 583
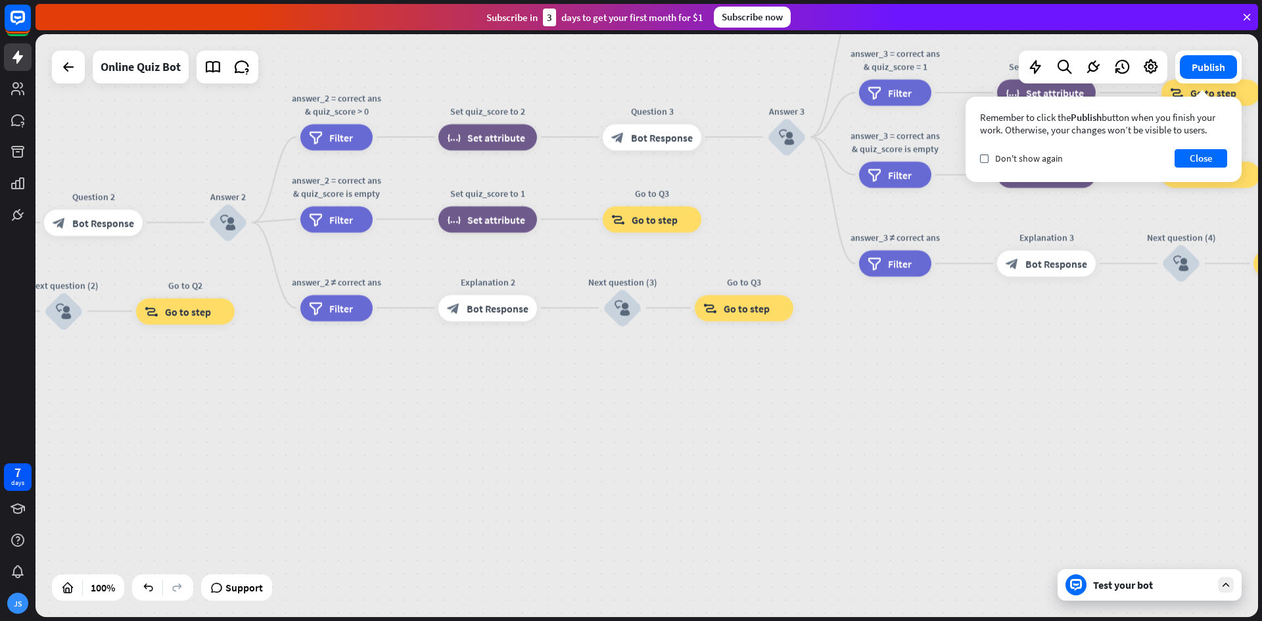
drag, startPoint x: 894, startPoint y: 318, endPoint x: 639, endPoint y: 441, distance: 282.5
click at [639, 441] on div "gfngfh home_2 Start point Welcome message block_bot_response Bot Response Quiz …" at bounding box center [646, 325] width 1222 height 583
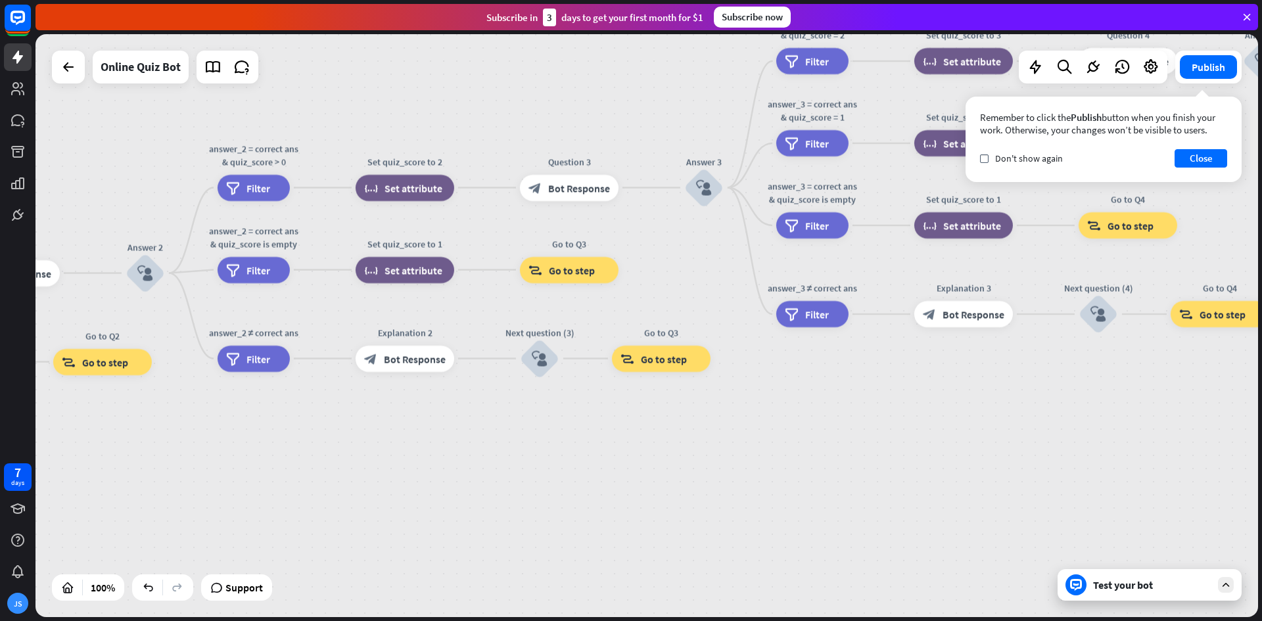
drag, startPoint x: 1261, startPoint y: 358, endPoint x: 759, endPoint y: 513, distance: 525.7
click at [758, 513] on div "gfngfh home_2 Start point Welcome message block_bot_response Bot Response Quiz …" at bounding box center [648, 327] width 1226 height 587
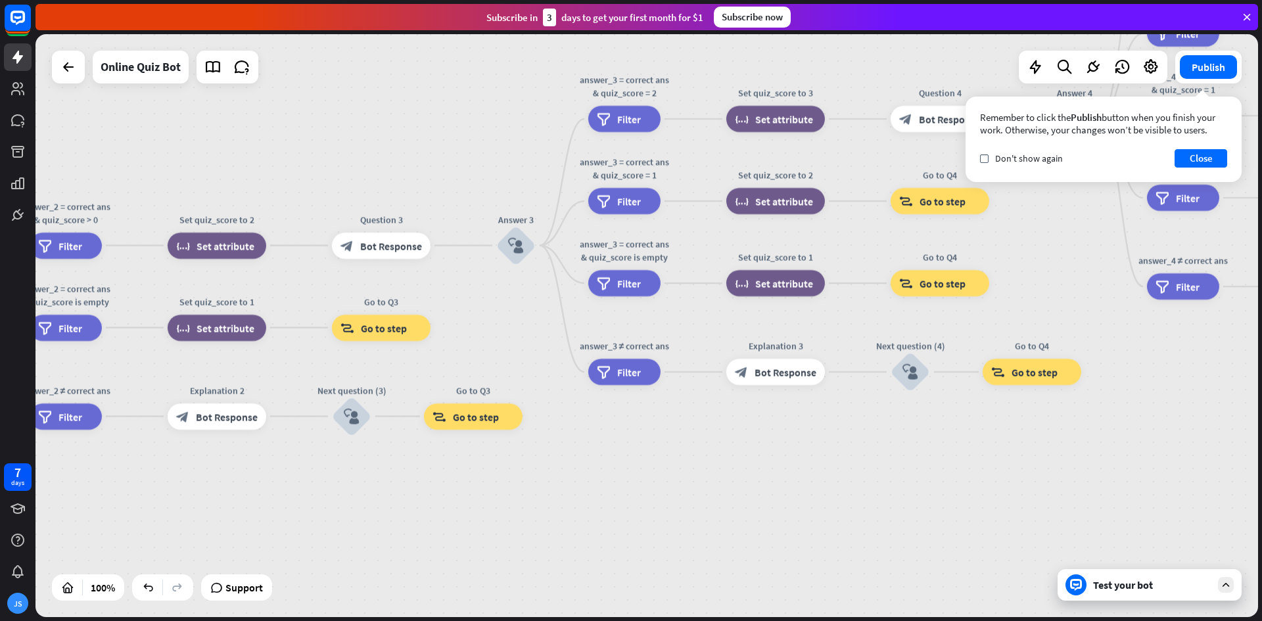
drag, startPoint x: 1184, startPoint y: 425, endPoint x: 976, endPoint y: 509, distance: 224.9
click at [976, 509] on div "gfngfh home_2 Start point Welcome message block_bot_response Bot Response Quiz …" at bounding box center [646, 325] width 1222 height 583
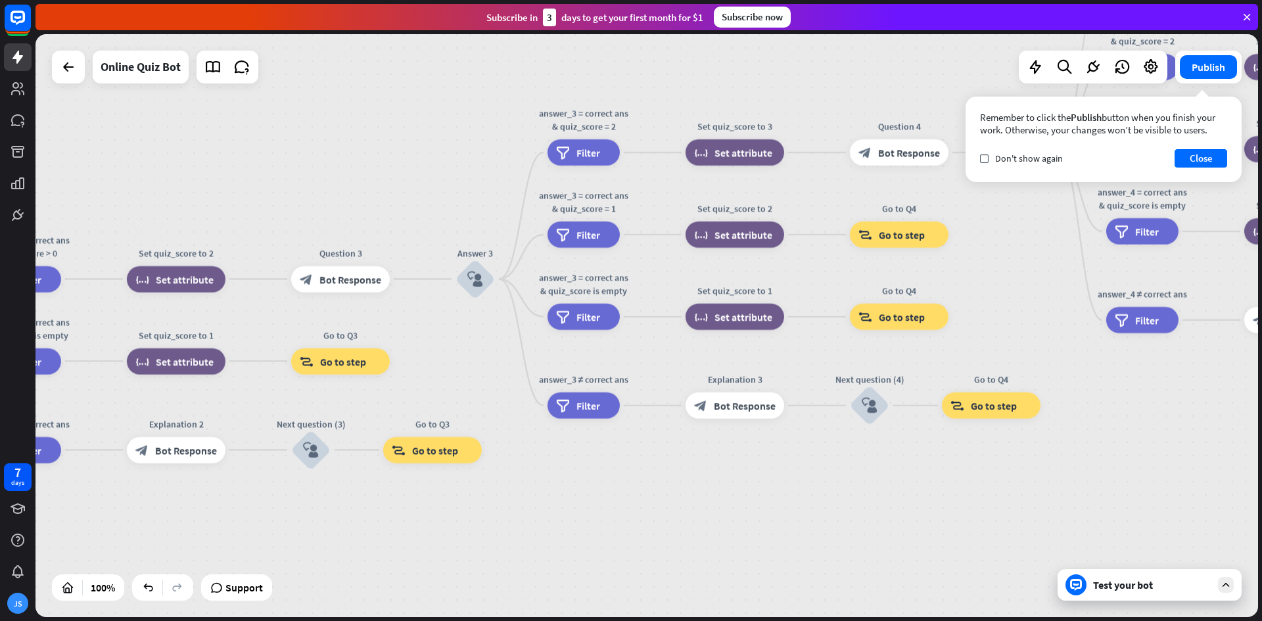
click at [1144, 597] on div "Test your bot" at bounding box center [1149, 585] width 184 height 32
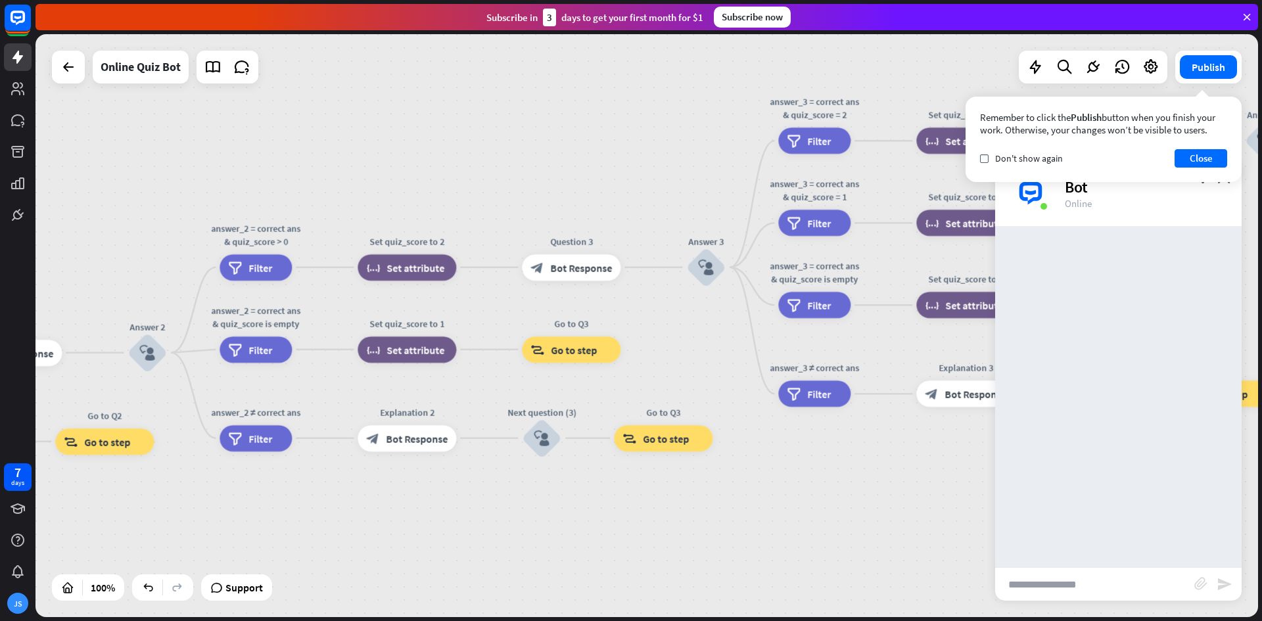
click at [1110, 590] on input "text" at bounding box center [1094, 584] width 199 height 33
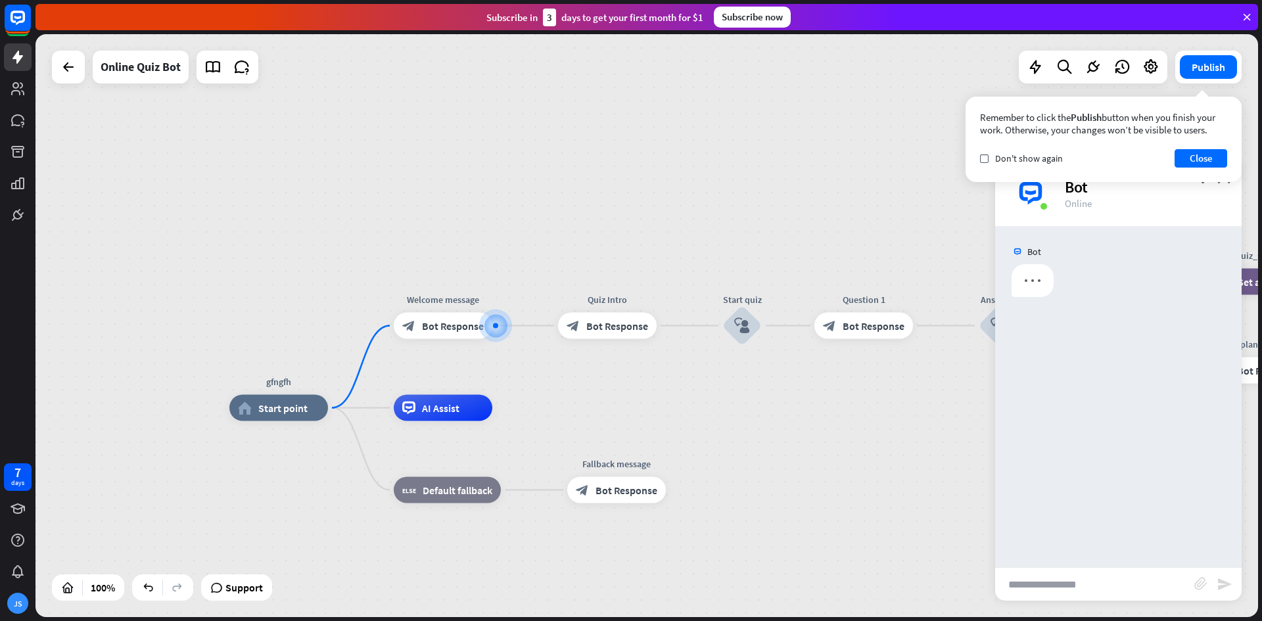
click at [1100, 590] on input "text" at bounding box center [1094, 584] width 199 height 33
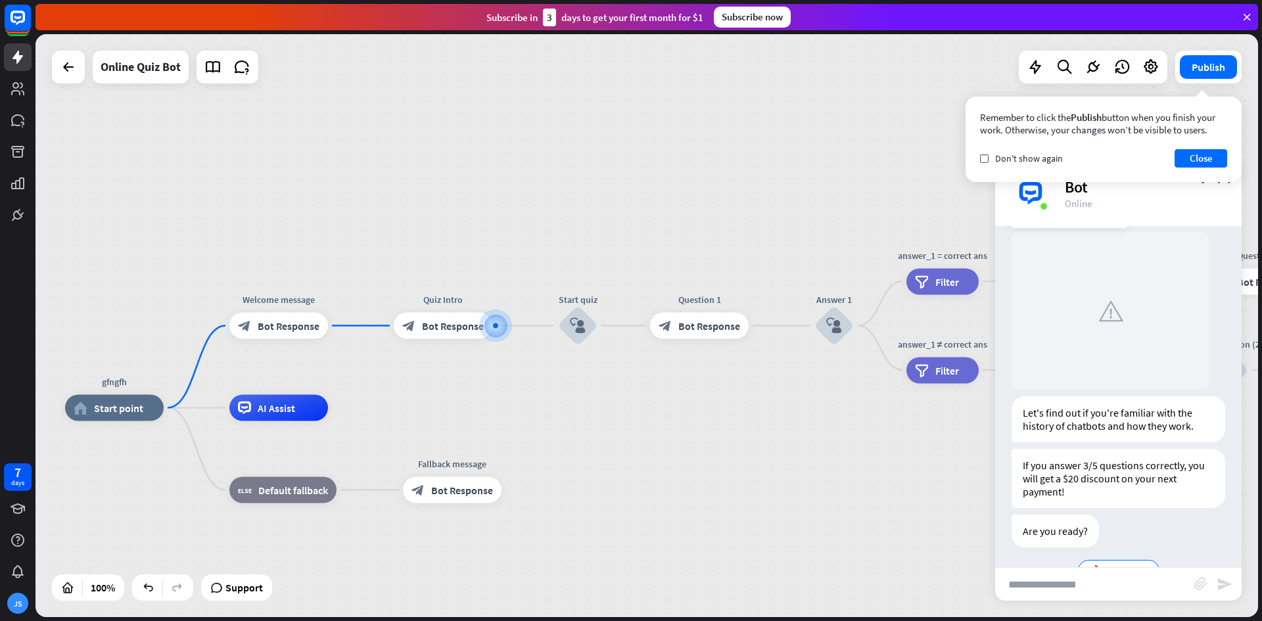
scroll to position [108, 0]
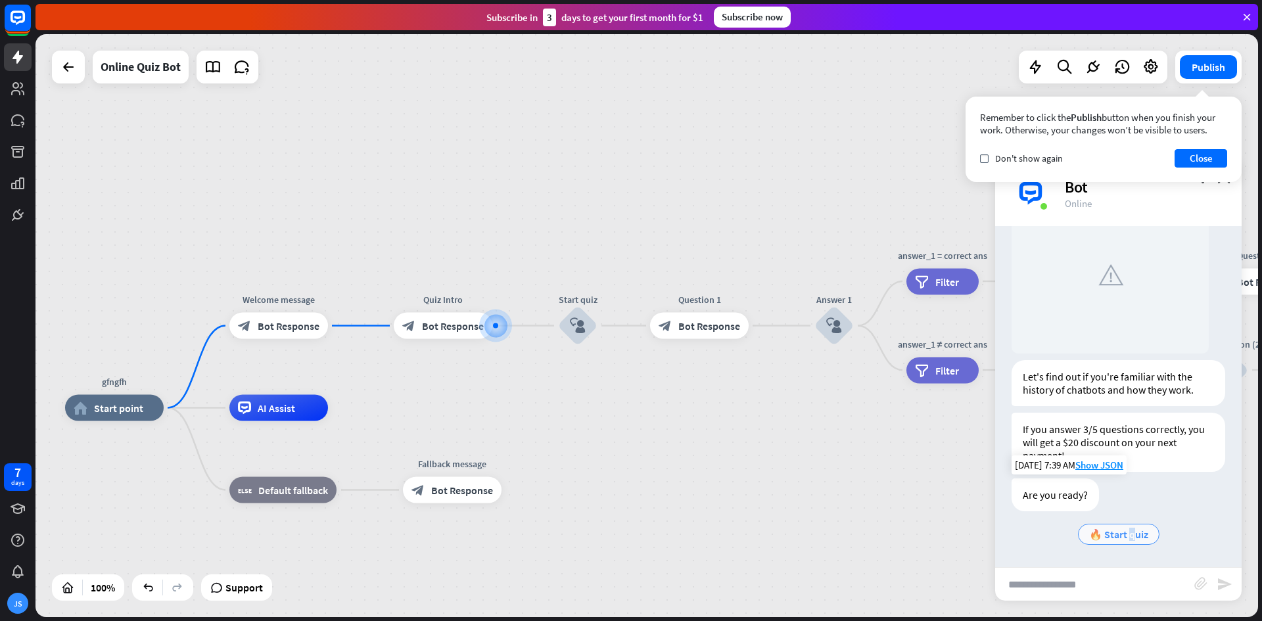
click at [1128, 531] on span "🔥 Start quiz" at bounding box center [1118, 534] width 59 height 13
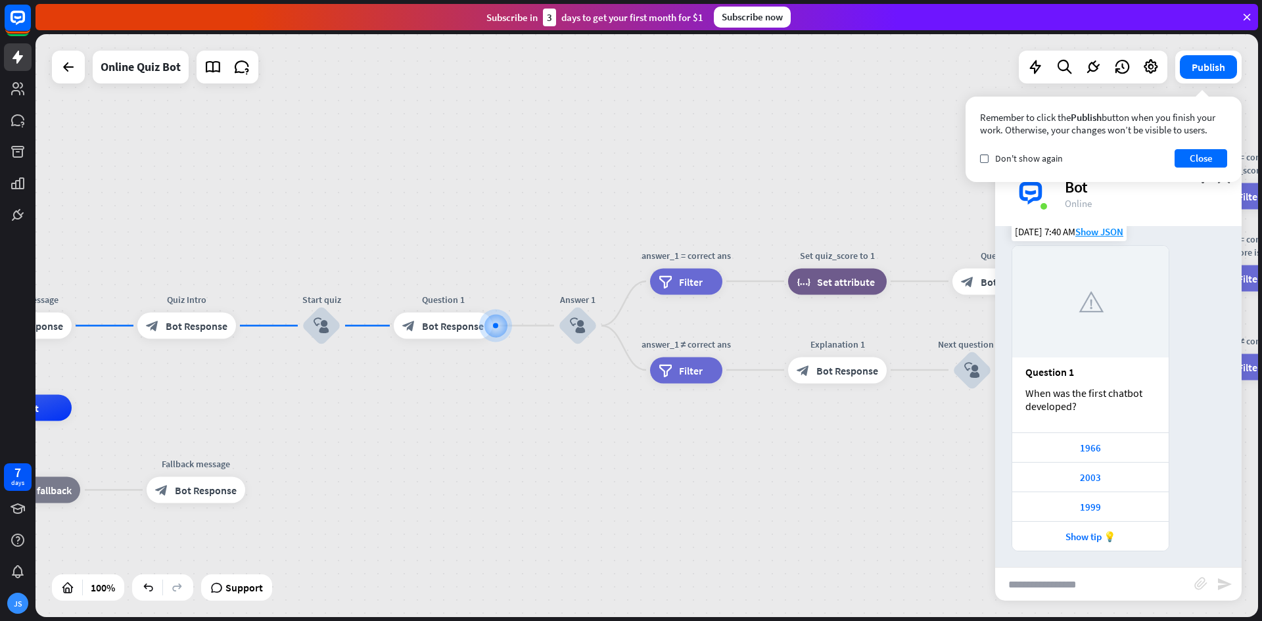
scroll to position [474, 0]
click at [1095, 480] on div "2003" at bounding box center [1090, 473] width 156 height 30
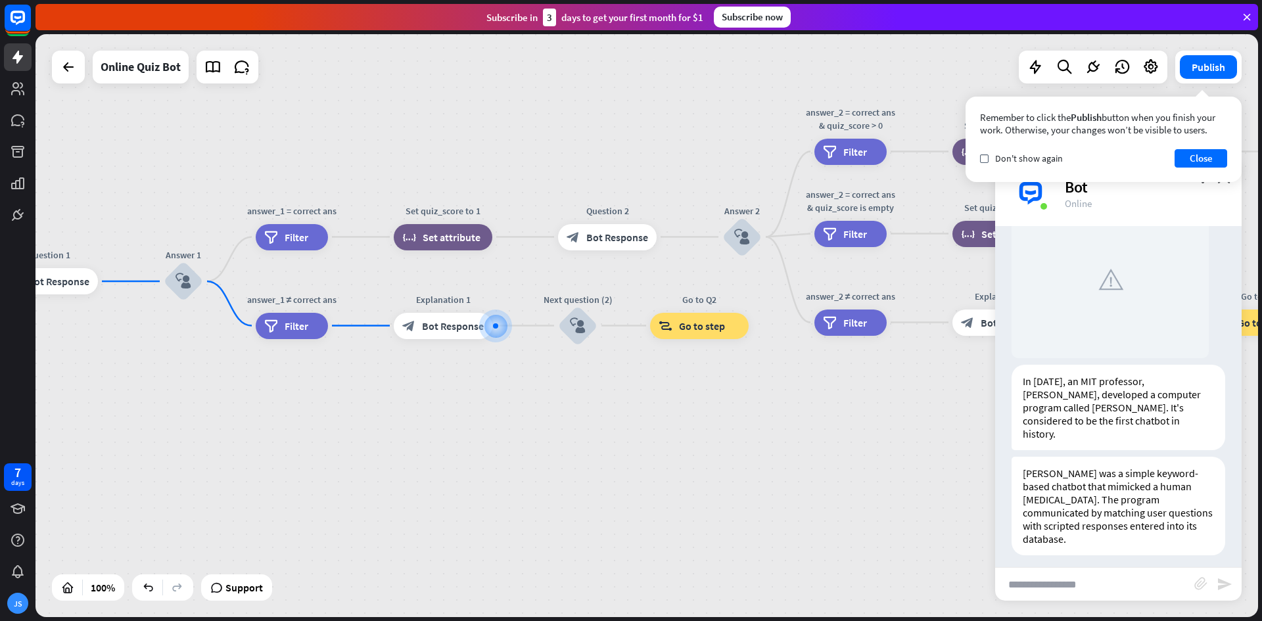
scroll to position [935, 0]
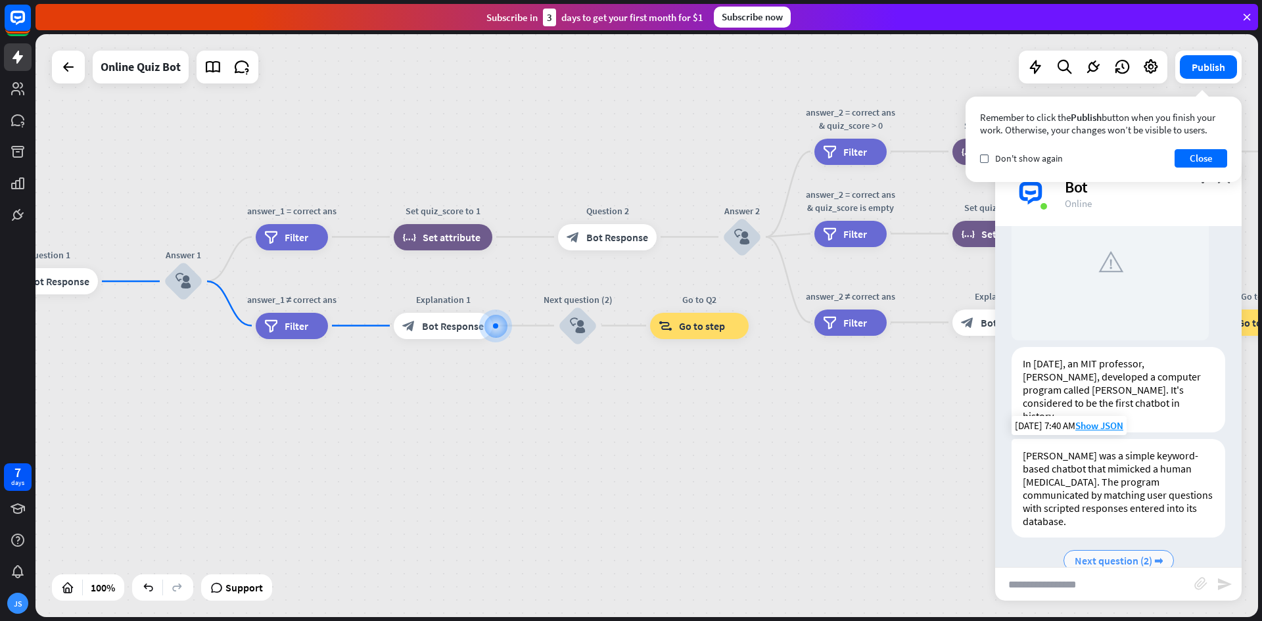
click at [1088, 554] on span "Next question (2) ➡" at bounding box center [1119, 560] width 88 height 13
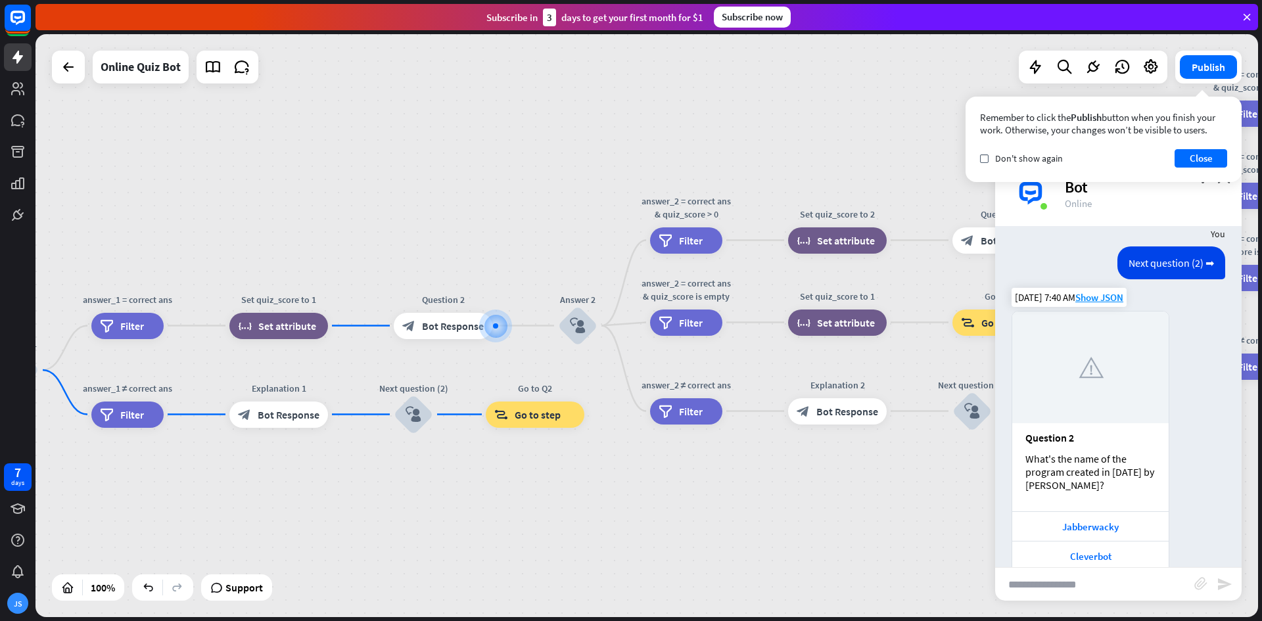
scroll to position [1314, 0]
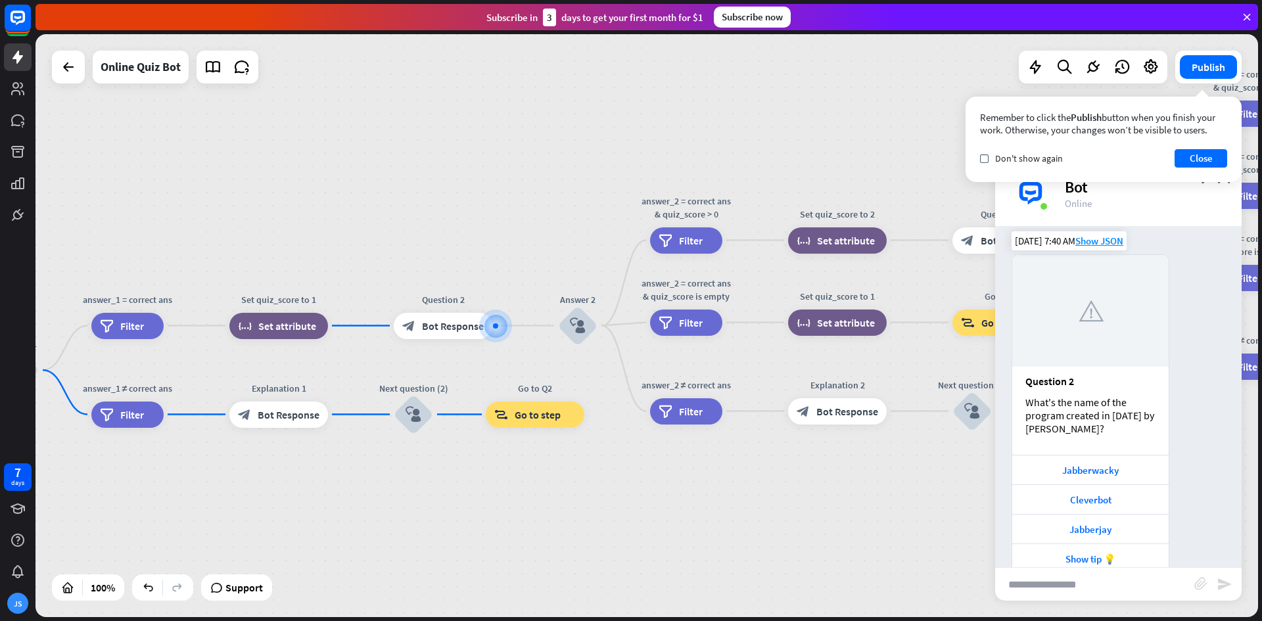
drag, startPoint x: 1102, startPoint y: 396, endPoint x: 1124, endPoint y: 400, distance: 22.7
click at [1076, 401] on div "What's the name of the program created in [DATE] by [PERSON_NAME]?" at bounding box center [1090, 415] width 130 height 39
drag, startPoint x: 1061, startPoint y: 405, endPoint x: 1065, endPoint y: 396, distance: 9.2
click at [1064, 397] on div "What's the name of the program created in [DATE] by [PERSON_NAME]?" at bounding box center [1090, 415] width 130 height 39
drag, startPoint x: 1036, startPoint y: 373, endPoint x: 1115, endPoint y: 386, distance: 79.3
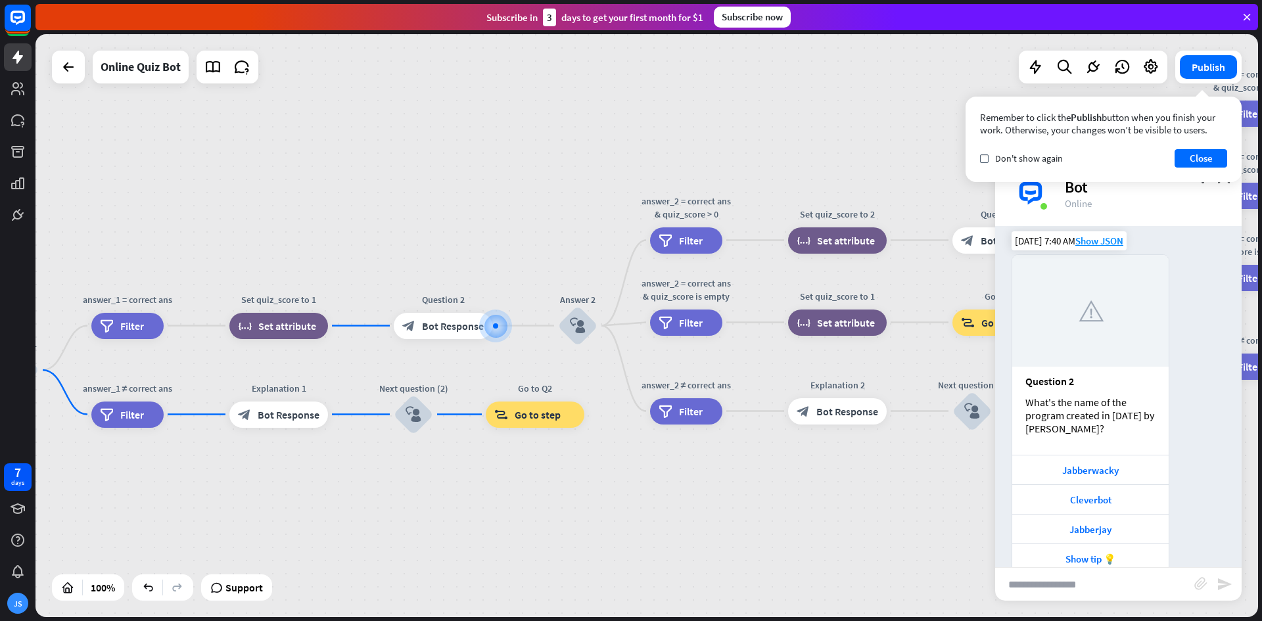
click at [1115, 396] on div "What's the name of the program created in [DATE] by [PERSON_NAME]?" at bounding box center [1090, 415] width 130 height 39
click at [1106, 402] on div "What's the name of the program created in [DATE] by [PERSON_NAME]?" at bounding box center [1090, 415] width 130 height 39
click at [1110, 464] on div "Jabberwacky" at bounding box center [1090, 470] width 143 height 12
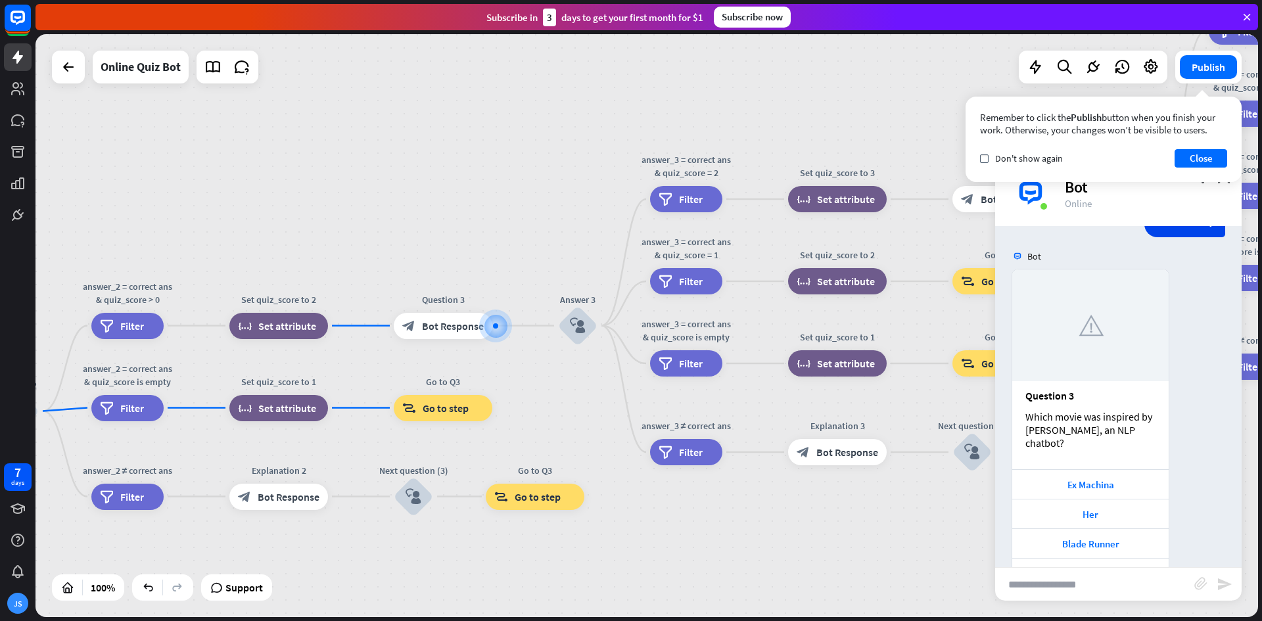
scroll to position [1716, 0]
click at [1088, 566] on div "Show tip 💡" at bounding box center [1090, 572] width 143 height 12
click at [1077, 477] on div "Ex Machina" at bounding box center [1090, 483] width 143 height 12
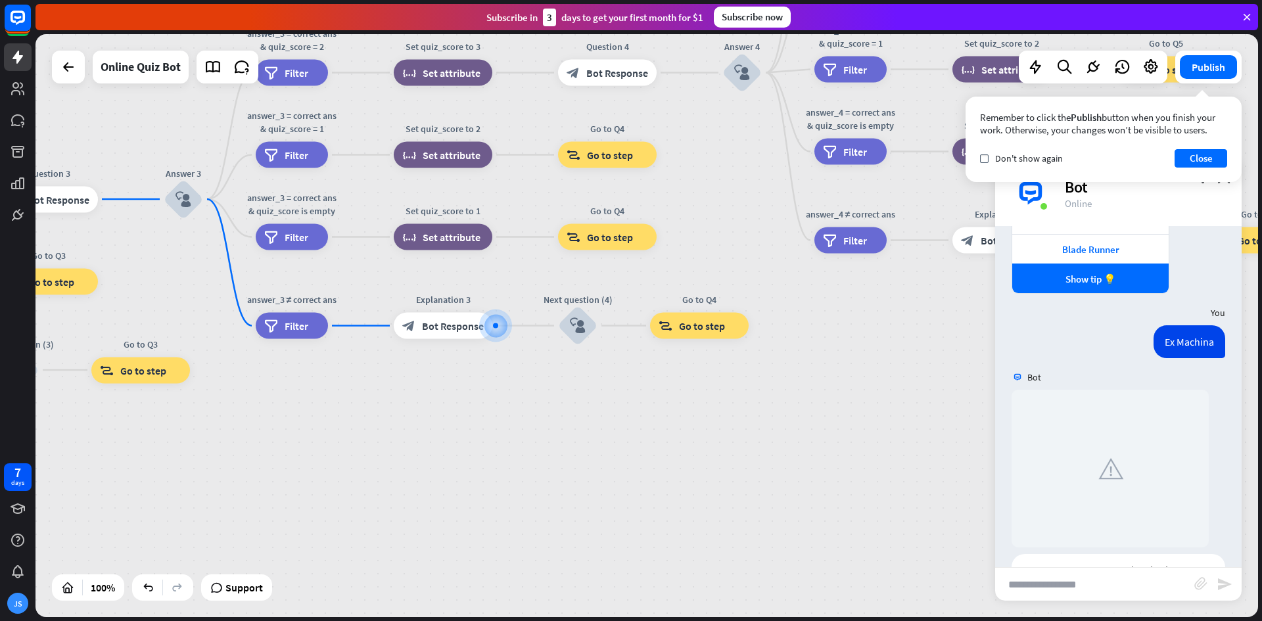
scroll to position [2098, 0]
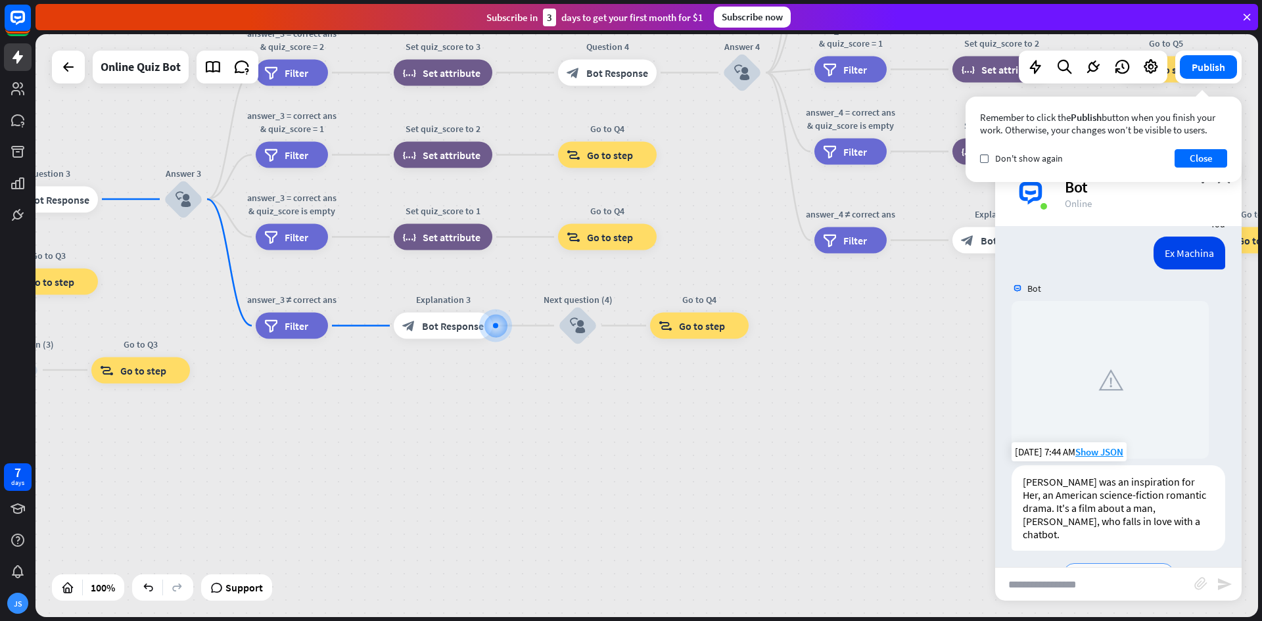
click at [1089, 567] on span "Next question (4) ➡" at bounding box center [1119, 573] width 88 height 13
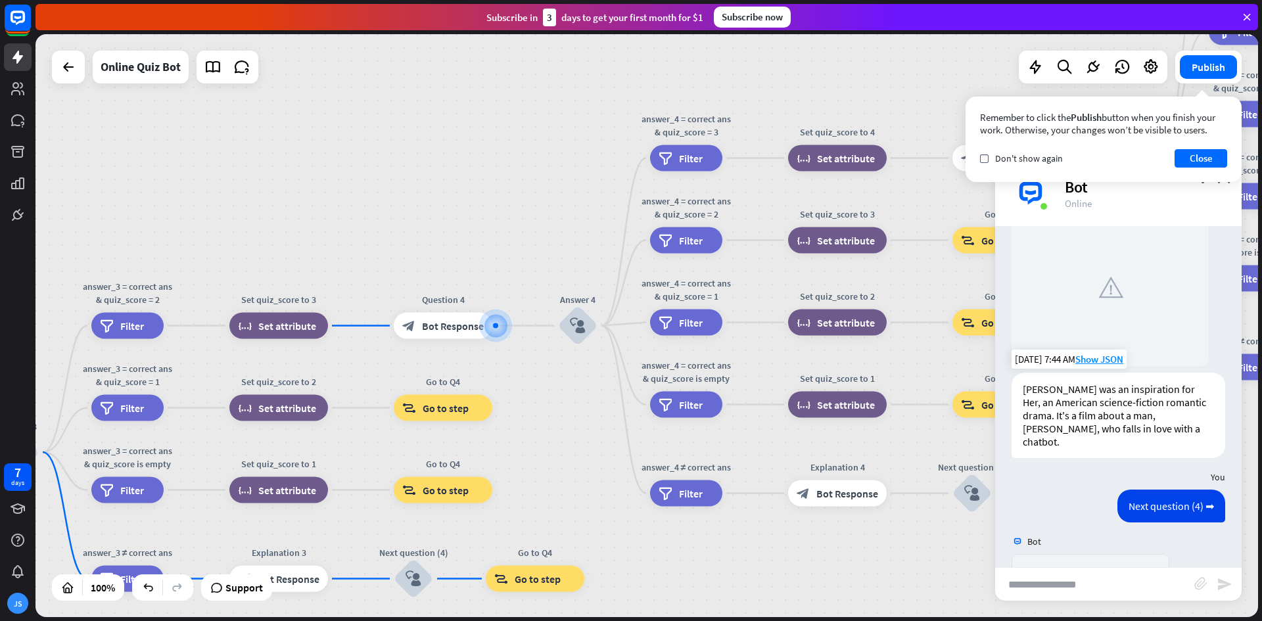
scroll to position [2464, 0]
